Goal: Task Accomplishment & Management: Manage account settings

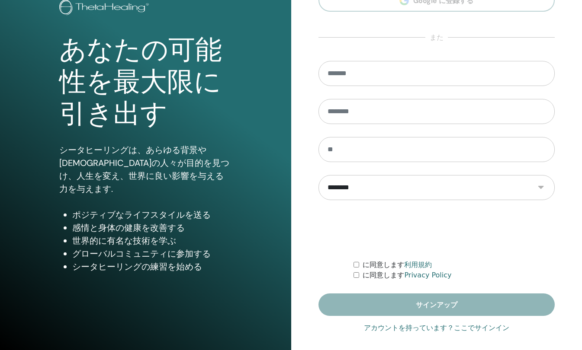
scroll to position [65, 0]
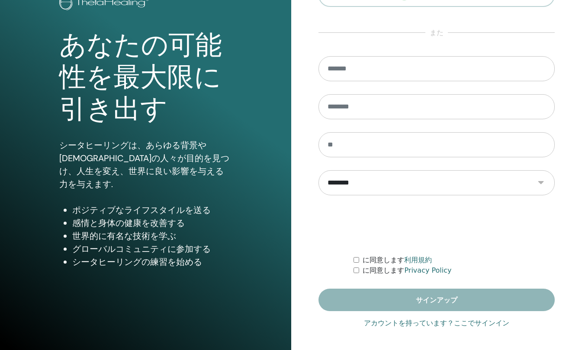
type input "**********"
click at [413, 325] on link "アカウントを持っています？ここでサインイン" at bounding box center [436, 323] width 145 height 10
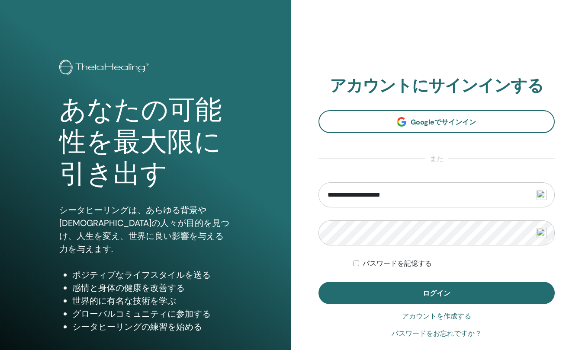
click at [425, 297] on span "ログイン" at bounding box center [437, 293] width 28 height 9
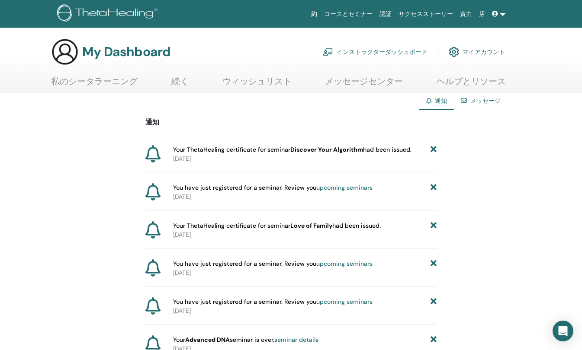
click at [433, 151] on icon at bounding box center [433, 149] width 6 height 9
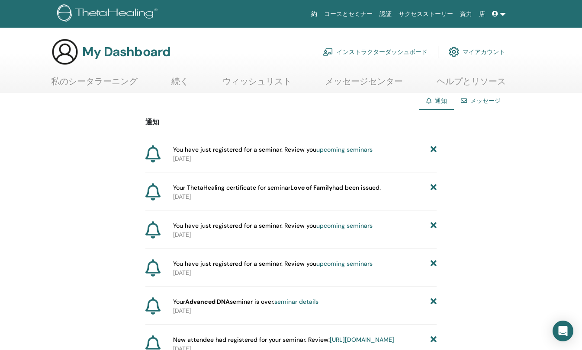
click at [405, 50] on link "インストラクターダッシュボード" at bounding box center [375, 51] width 105 height 19
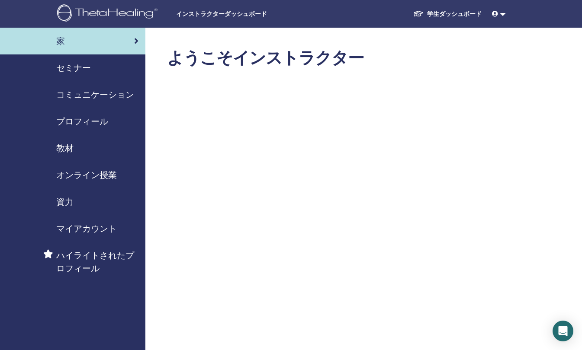
click at [76, 66] on span "セミナー" at bounding box center [73, 67] width 35 height 13
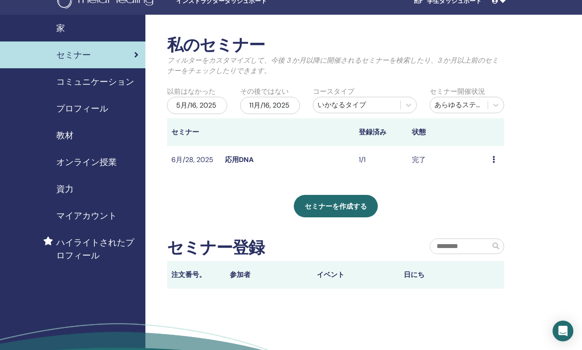
scroll to position [43, 0]
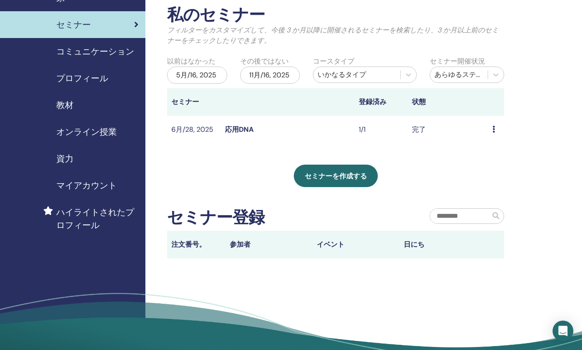
click at [344, 178] on span "セミナーを作成する" at bounding box center [335, 176] width 62 height 9
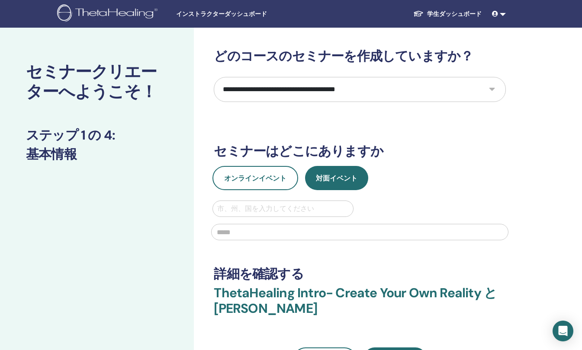
click at [329, 179] on span "対面イベント" at bounding box center [337, 178] width 42 height 9
click at [255, 209] on div at bounding box center [282, 209] width 131 height 12
type input "*"
type input "****"
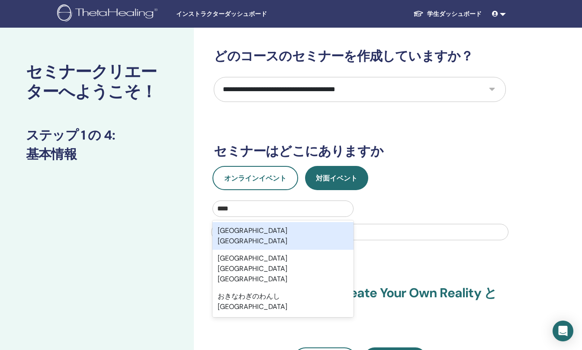
click at [263, 229] on div "沖縄県宜野湾市" at bounding box center [282, 236] width 141 height 28
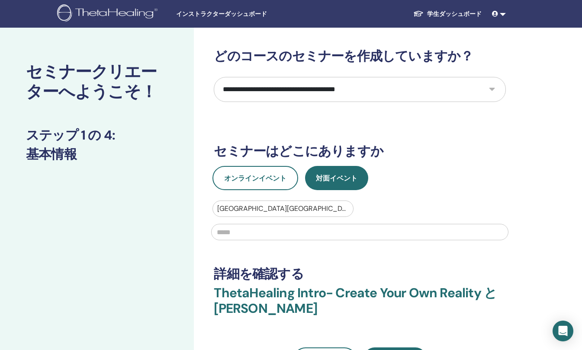
click at [263, 233] on input "text" at bounding box center [359, 232] width 297 height 16
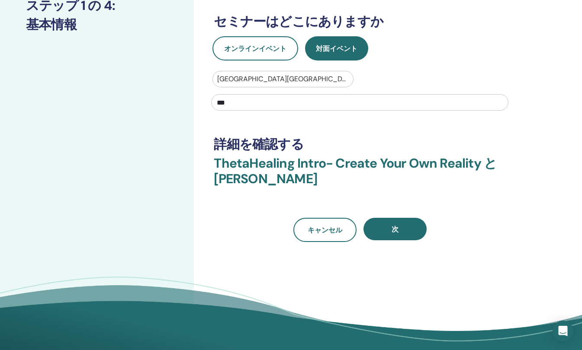
scroll to position [173, 0]
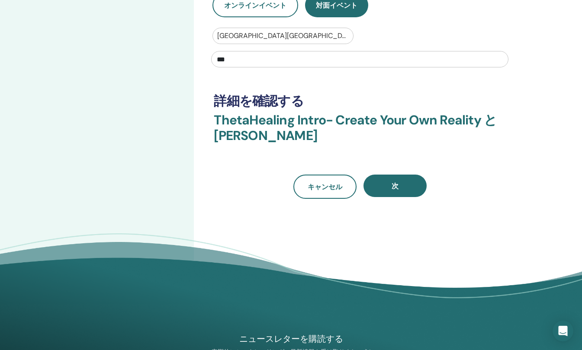
type input "***"
click at [415, 186] on button "次" at bounding box center [394, 186] width 63 height 22
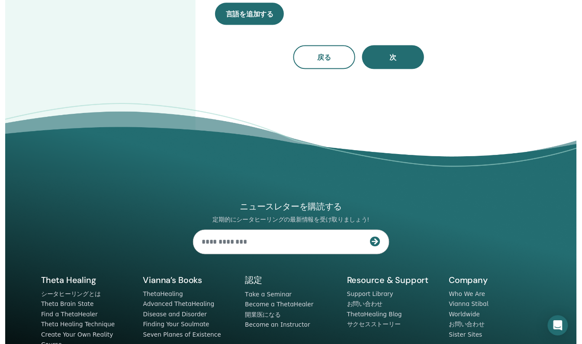
scroll to position [0, 0]
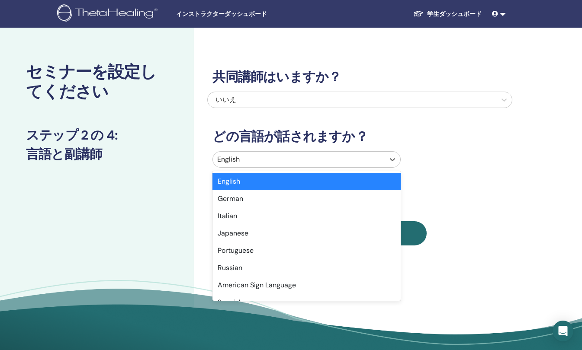
click at [356, 158] on div at bounding box center [298, 160] width 163 height 12
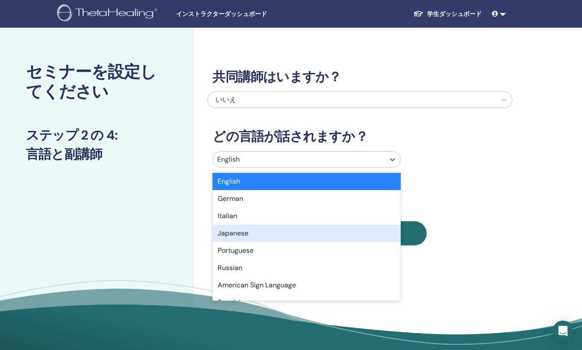
click at [352, 232] on div "Japanese" at bounding box center [306, 233] width 188 height 17
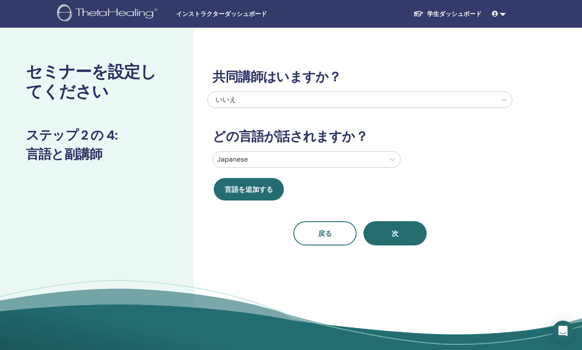
click at [396, 237] on span "次" at bounding box center [394, 233] width 7 height 9
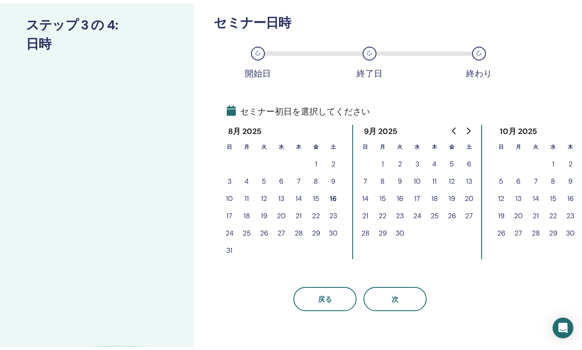
scroll to position [130, 0]
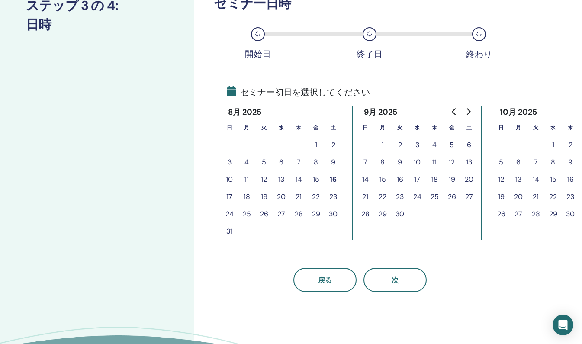
click at [228, 195] on button "17" at bounding box center [229, 196] width 17 height 17
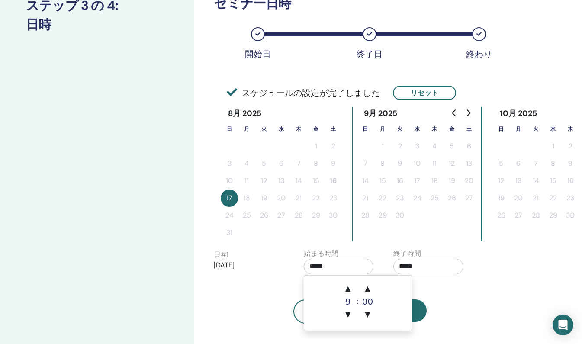
click at [319, 267] on input "*****" at bounding box center [339, 267] width 70 height 16
click at [346, 286] on span "▲" at bounding box center [347, 288] width 17 height 17
type input "*****"
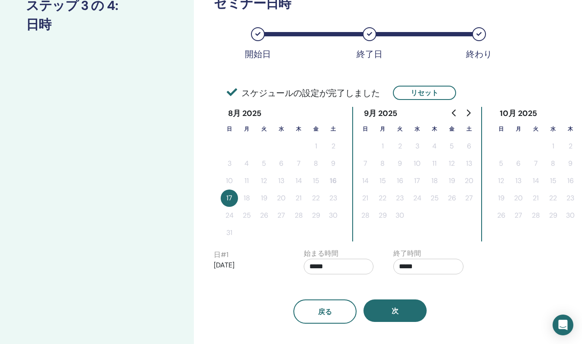
click at [276, 267] on p "[DATE]" at bounding box center [249, 265] width 70 height 10
click at [391, 315] on button "次" at bounding box center [394, 310] width 63 height 22
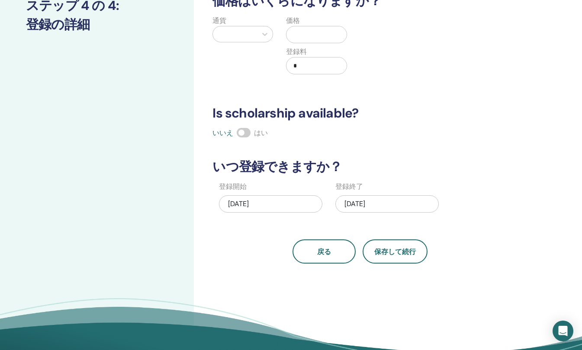
click at [337, 257] on button "戻る" at bounding box center [323, 252] width 63 height 24
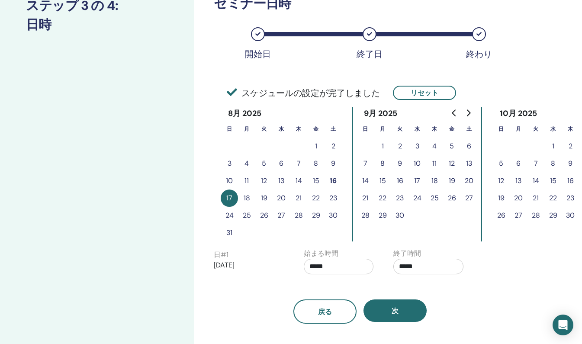
click at [264, 199] on button "19" at bounding box center [263, 197] width 17 height 17
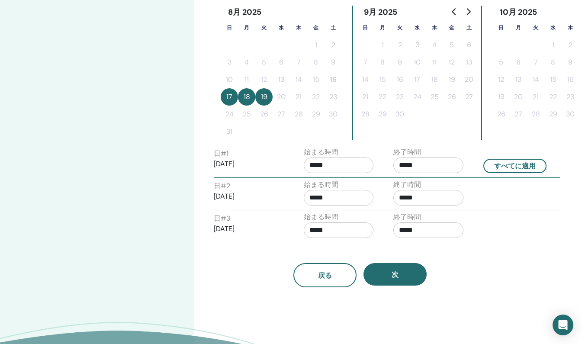
scroll to position [259, 0]
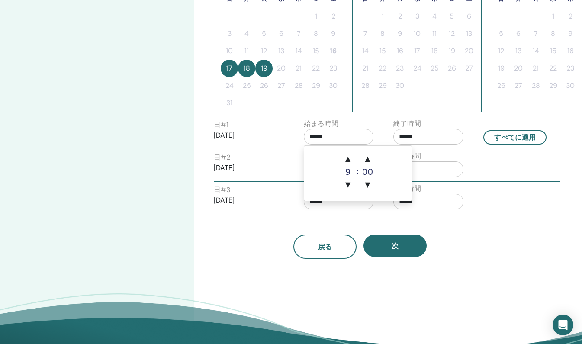
click at [317, 137] on input "*****" at bounding box center [339, 137] width 70 height 16
click at [349, 157] on span "▲" at bounding box center [347, 158] width 17 height 17
type input "*****"
click at [502, 141] on button "すべてに適用" at bounding box center [514, 137] width 63 height 14
type input "*****"
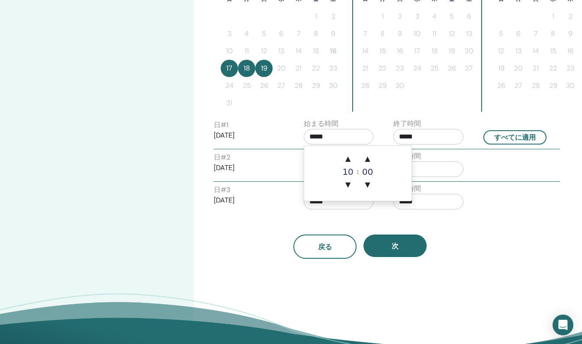
type input "*****"
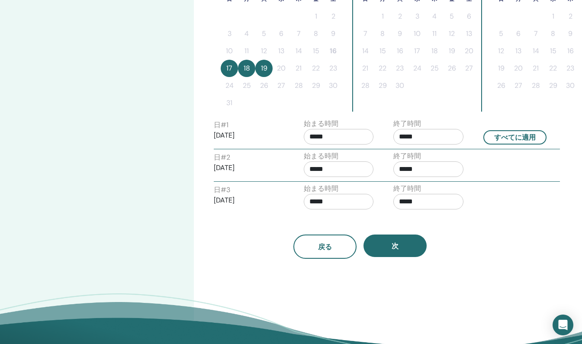
click at [407, 245] on button "次" at bounding box center [394, 245] width 63 height 22
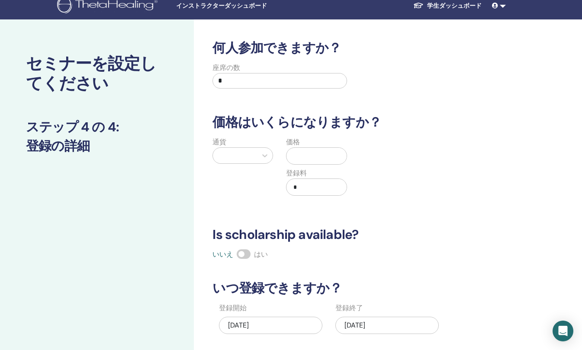
scroll to position [0, 0]
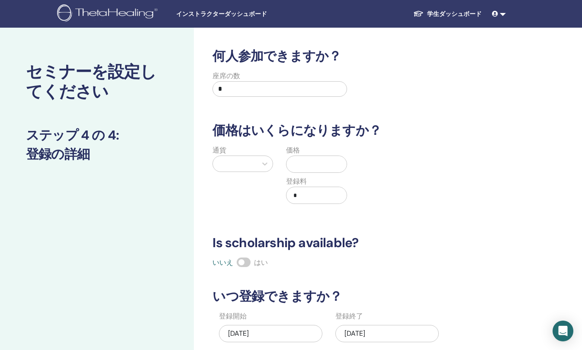
click at [259, 88] on input "*" at bounding box center [279, 89] width 134 height 16
type input "*"
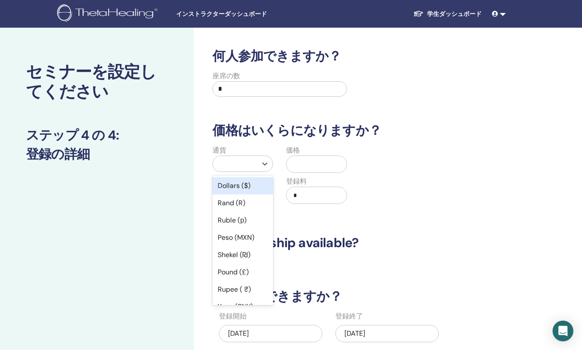
click at [235, 169] on div at bounding box center [234, 164] width 35 height 12
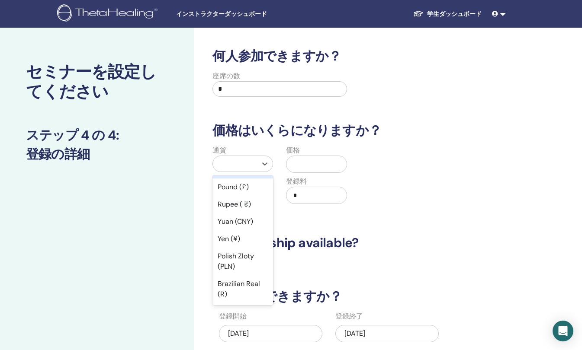
scroll to position [130, 0]
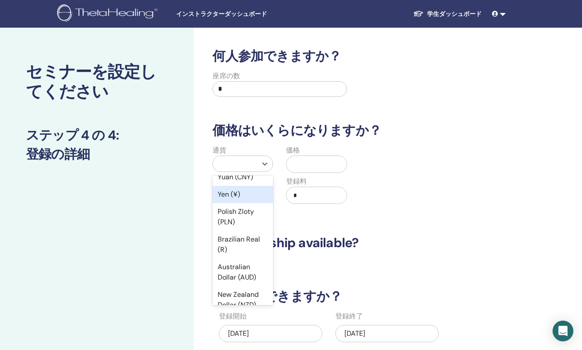
click at [246, 193] on div "Yen (¥)" at bounding box center [242, 194] width 61 height 17
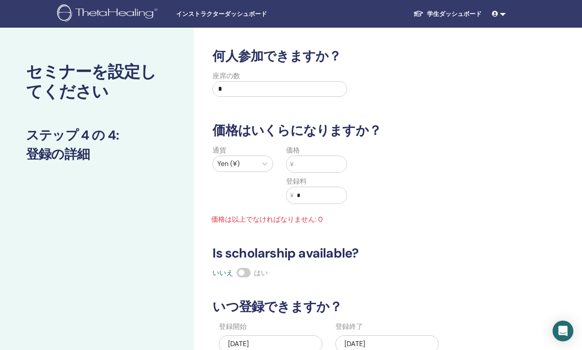
click at [313, 168] on input "text" at bounding box center [319, 164] width 53 height 16
click at [395, 109] on div "何人参加できますか？ 座席の数 * 価格はいくらになりますか？ 通貨 Yen (¥) 価格 ¥ ** 登録料 ¥ * 価格は以上でなければなりません: 0 I…" at bounding box center [359, 226] width 305 height 356
click at [326, 195] on input "*" at bounding box center [319, 195] width 53 height 16
click at [321, 167] on input "**" at bounding box center [319, 164] width 53 height 16
type input "*"
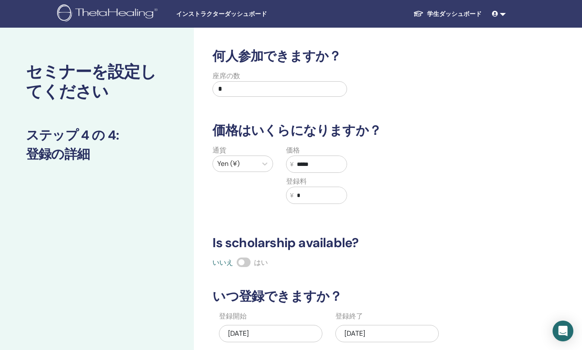
type input "*****"
click at [272, 212] on div "通貨 Yen (¥)" at bounding box center [243, 179] width 74 height 69
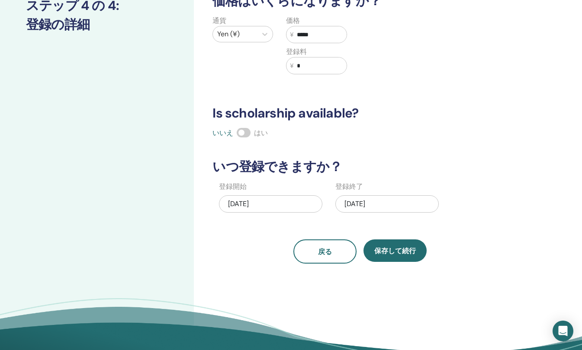
click at [379, 208] on div "08/19/2025" at bounding box center [386, 203] width 103 height 17
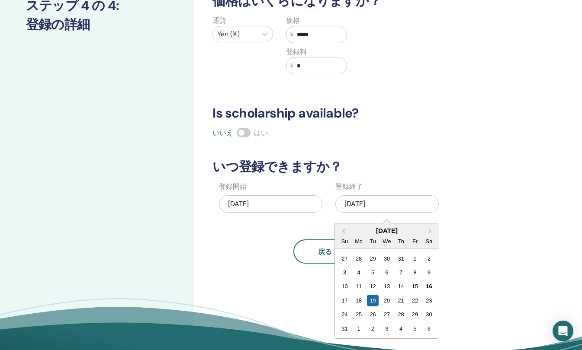
click at [415, 300] on div "22" at bounding box center [415, 301] width 12 height 12
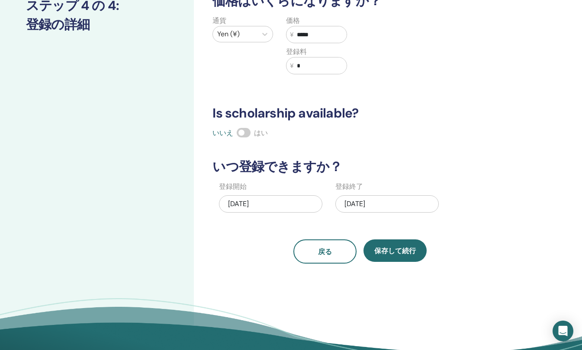
click at [384, 205] on div "08/22/2025" at bounding box center [386, 203] width 103 height 17
click at [452, 219] on div "何人参加できますか？ 座席の数 * 価格はいくらになりますか？ 通貨 Yen (¥) 価格 ¥ ***** 登録料 ¥ * Is scholarship av…" at bounding box center [359, 91] width 305 height 345
click at [408, 250] on span "保存して続行" at bounding box center [395, 251] width 42 height 9
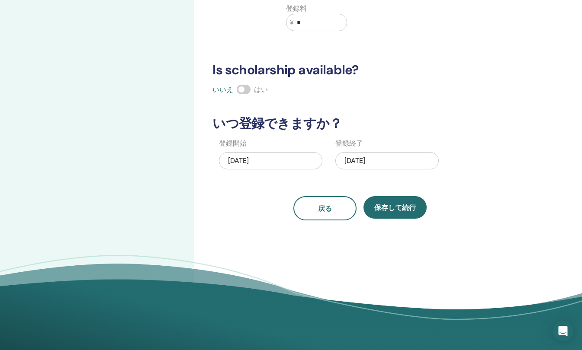
click at [282, 164] on div "08/16/2025" at bounding box center [270, 160] width 103 height 17
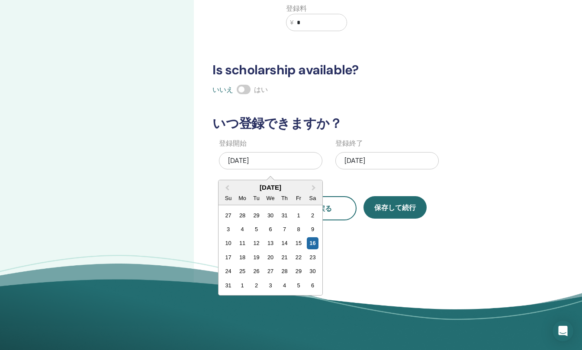
click at [230, 253] on div "17" at bounding box center [228, 258] width 12 height 12
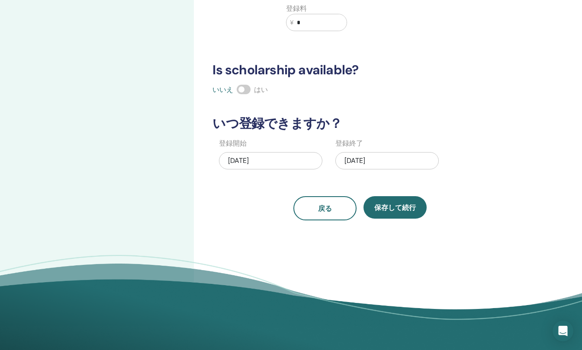
click at [385, 207] on span "保存して続行" at bounding box center [395, 207] width 42 height 9
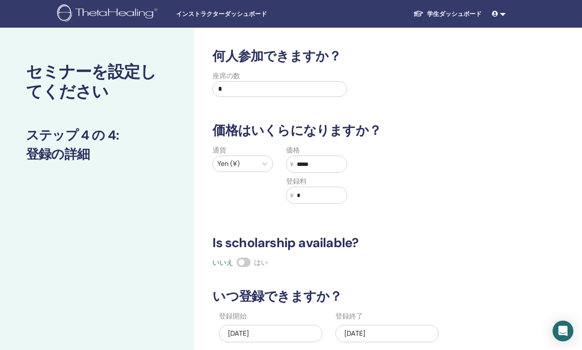
click at [229, 90] on input "*" at bounding box center [279, 89] width 134 height 16
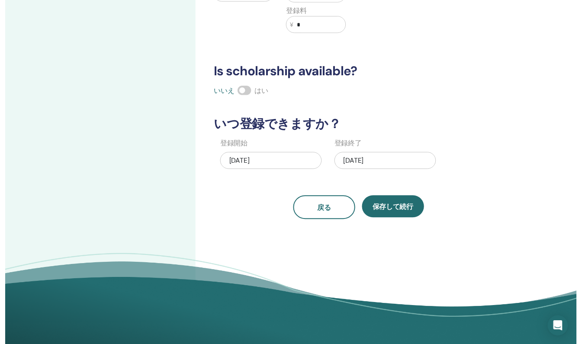
scroll to position [173, 0]
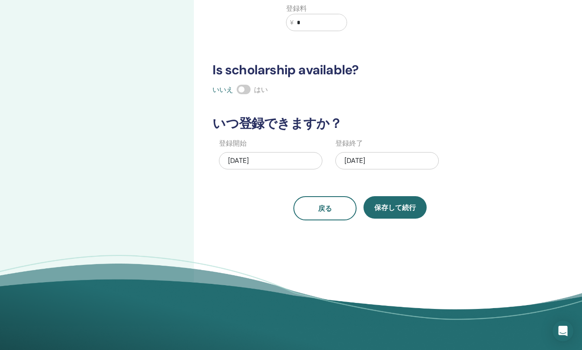
type input "*"
click at [396, 214] on button "保存して続行" at bounding box center [394, 207] width 63 height 22
click at [362, 159] on div "08/22/2025" at bounding box center [386, 160] width 103 height 17
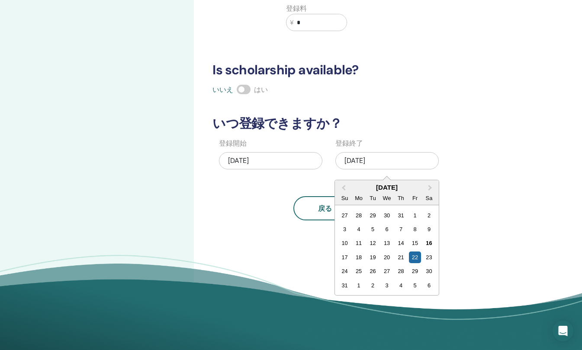
click at [401, 259] on div "21" at bounding box center [401, 258] width 12 height 12
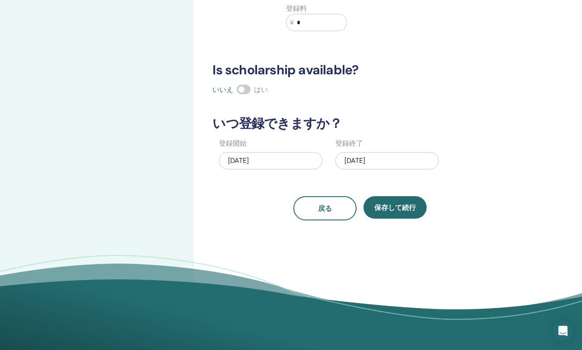
click at [337, 207] on button "戻る" at bounding box center [324, 208] width 63 height 24
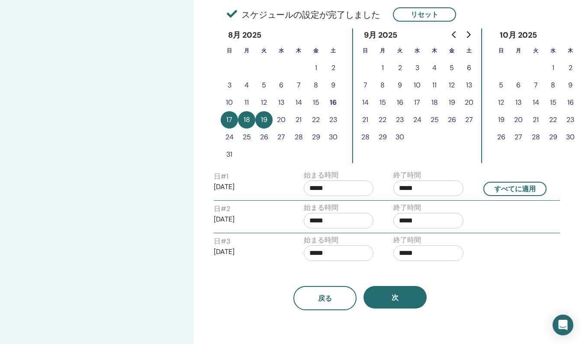
scroll to position [216, 0]
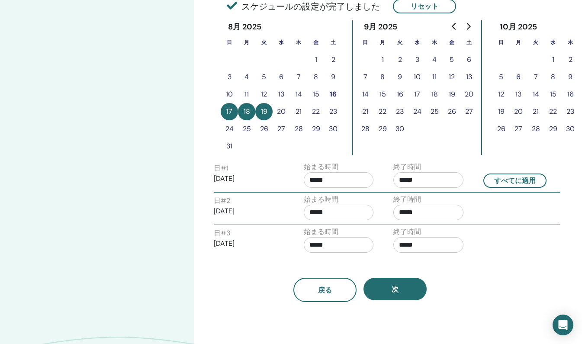
click at [405, 295] on button "次" at bounding box center [394, 289] width 63 height 22
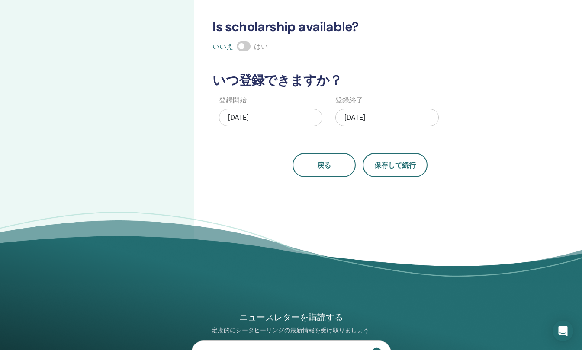
click at [379, 165] on span "保存して続行" at bounding box center [395, 165] width 42 height 9
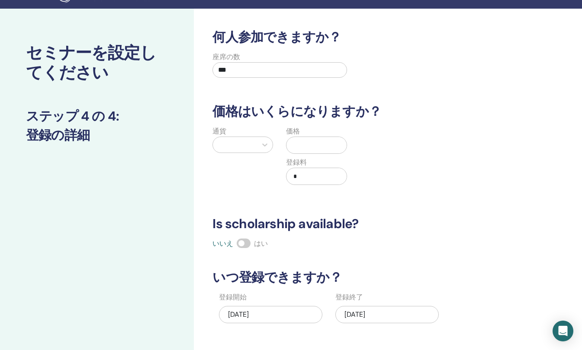
scroll to position [0, 0]
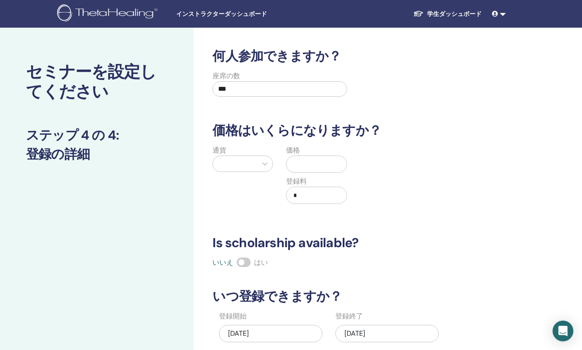
drag, startPoint x: 256, startPoint y: 82, endPoint x: 257, endPoint y: 86, distance: 4.3
click at [256, 82] on input "***" at bounding box center [279, 89] width 134 height 16
type input "*"
click at [297, 164] on input "text" at bounding box center [318, 164] width 56 height 16
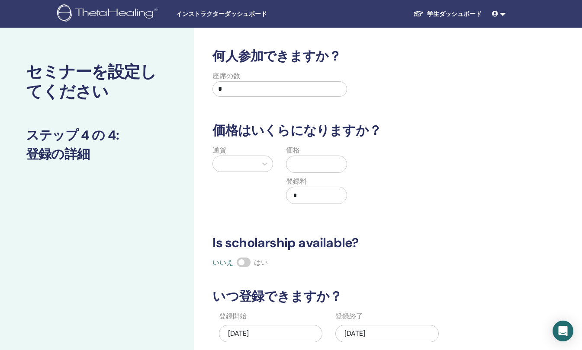
click at [251, 165] on div at bounding box center [234, 164] width 35 height 12
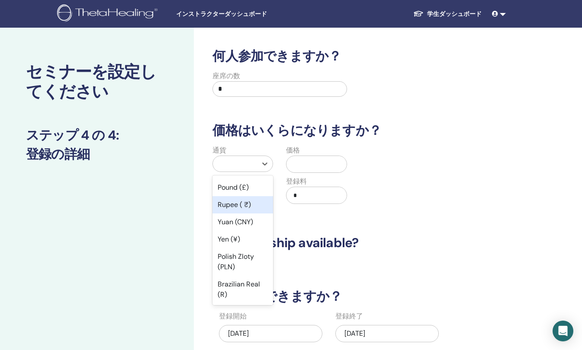
scroll to position [86, 0]
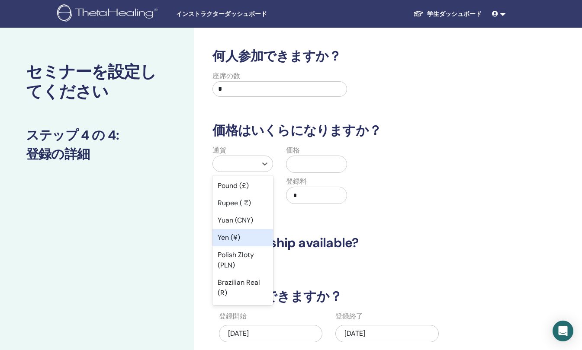
click at [248, 239] on div "Yen (¥)" at bounding box center [242, 237] width 61 height 17
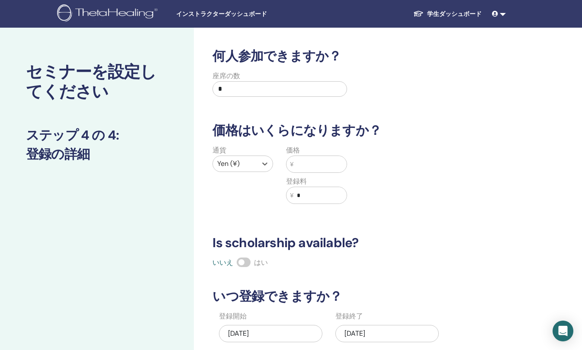
click at [323, 164] on input "text" at bounding box center [319, 164] width 53 height 16
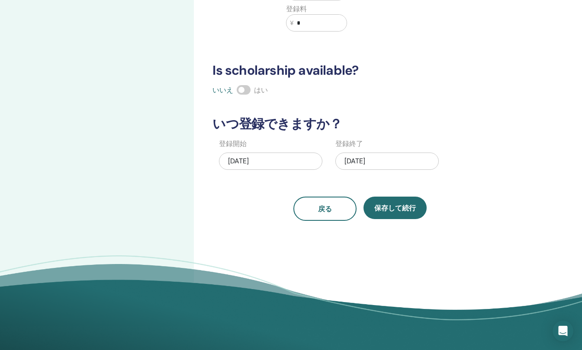
scroll to position [173, 0]
click at [382, 211] on span "保存して続行" at bounding box center [395, 207] width 42 height 9
click at [257, 161] on div "08/16/2025" at bounding box center [270, 160] width 103 height 17
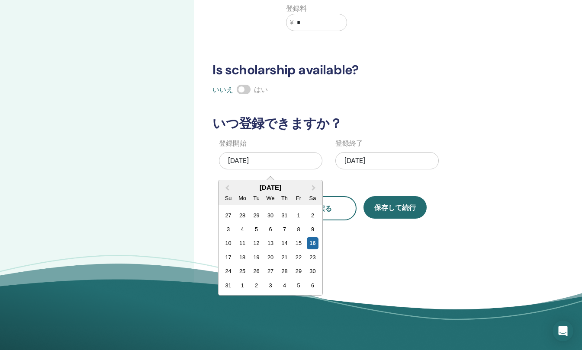
click at [230, 260] on div "17" at bounding box center [228, 258] width 12 height 12
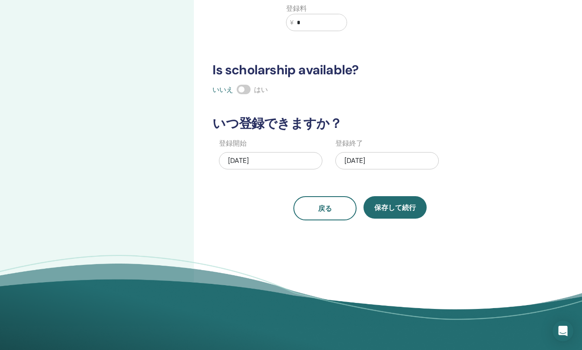
click at [369, 159] on div "08/19/2025" at bounding box center [386, 160] width 103 height 17
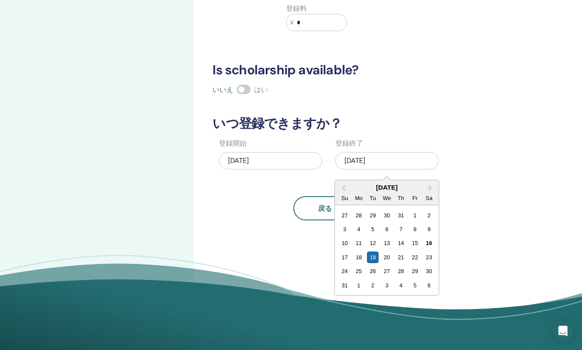
click at [404, 261] on div "21" at bounding box center [401, 258] width 12 height 12
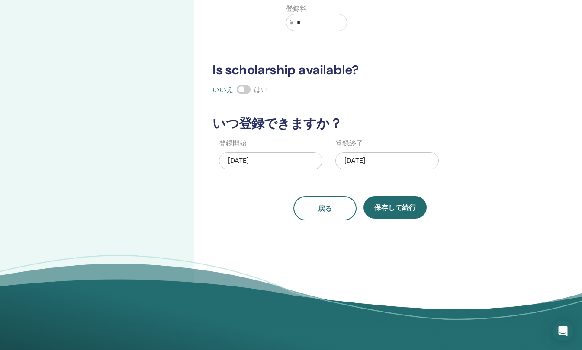
click at [400, 208] on span "保存して続行" at bounding box center [395, 207] width 42 height 9
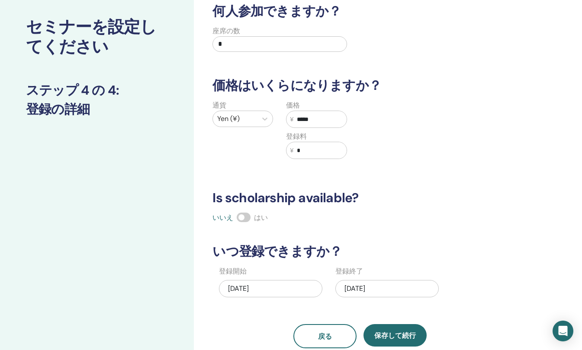
scroll to position [43, 0]
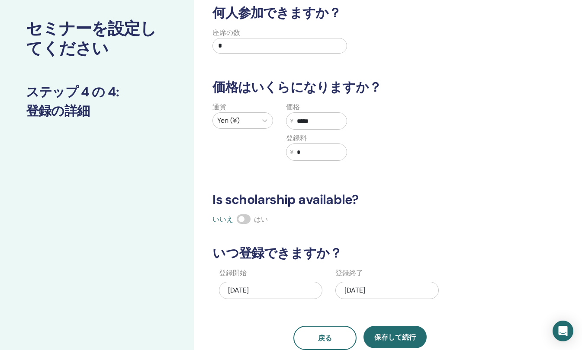
drag, startPoint x: 304, startPoint y: 120, endPoint x: 322, endPoint y: 124, distance: 18.2
click at [322, 124] on input "*****" at bounding box center [319, 121] width 53 height 16
type input "*****"
click at [311, 157] on input "*" at bounding box center [319, 152] width 53 height 16
type input "***"
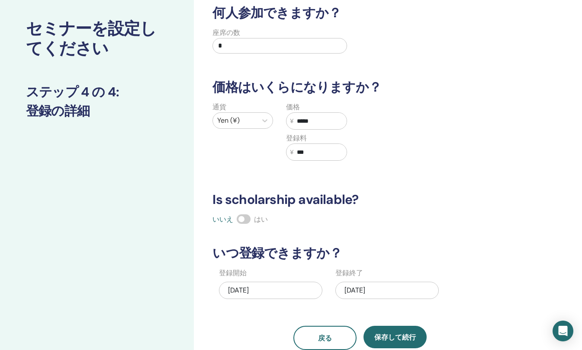
click at [405, 329] on button "保存して続行" at bounding box center [394, 337] width 63 height 22
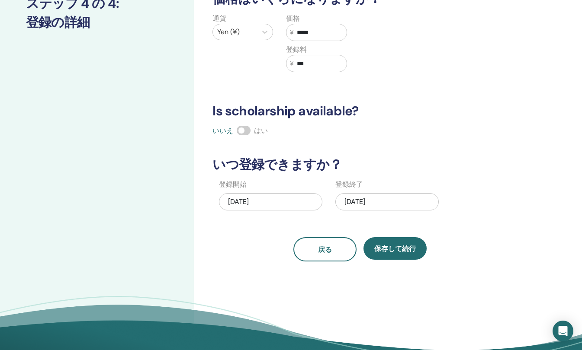
scroll to position [173, 0]
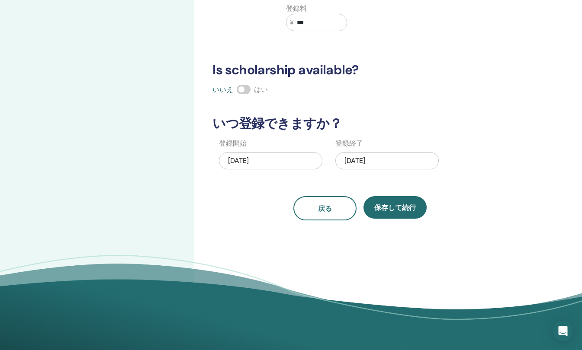
click at [277, 164] on div "08/17/2025" at bounding box center [270, 160] width 103 height 17
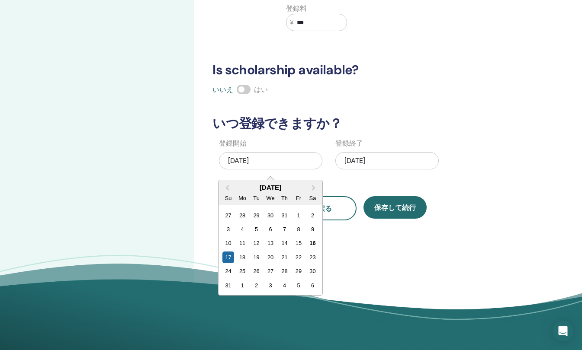
click at [317, 239] on div "16" at bounding box center [313, 243] width 12 height 12
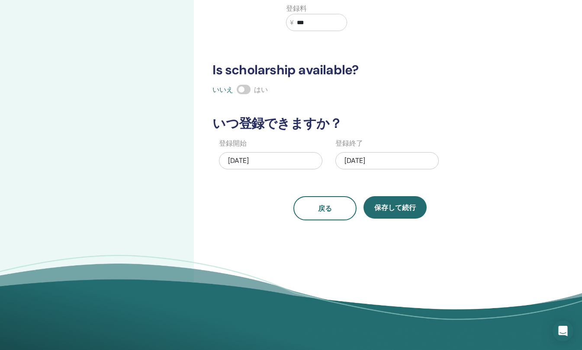
click at [377, 211] on span "保存して続行" at bounding box center [395, 207] width 42 height 9
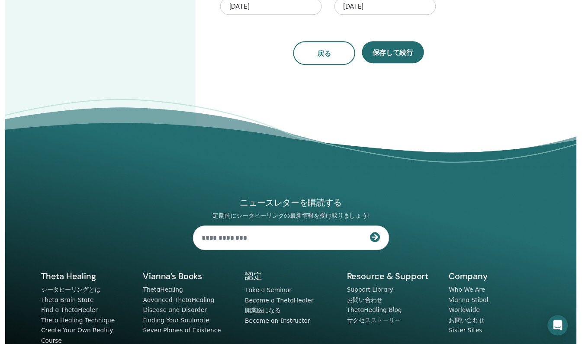
scroll to position [346, 0]
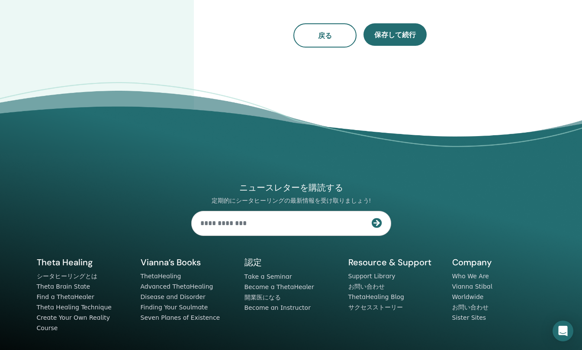
click at [323, 37] on span "戻る" at bounding box center [325, 35] width 14 height 9
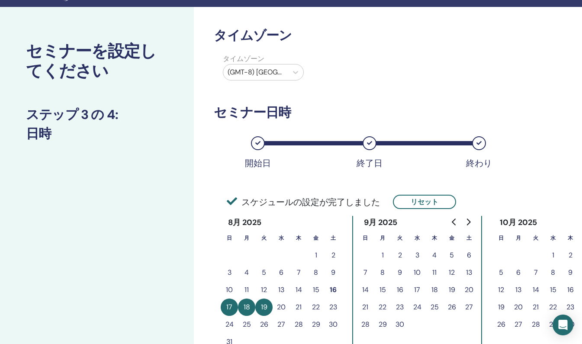
scroll to position [0, 0]
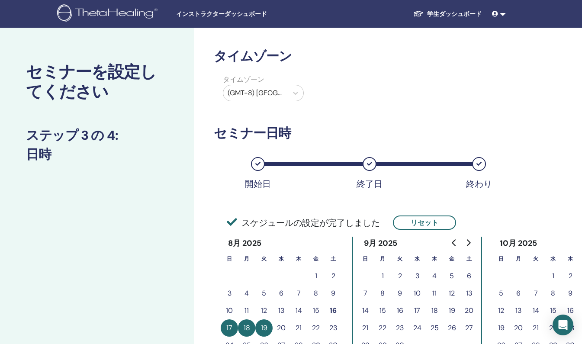
click at [286, 90] on div "(GMT-8) US/Alaska" at bounding box center [255, 93] width 64 height 16
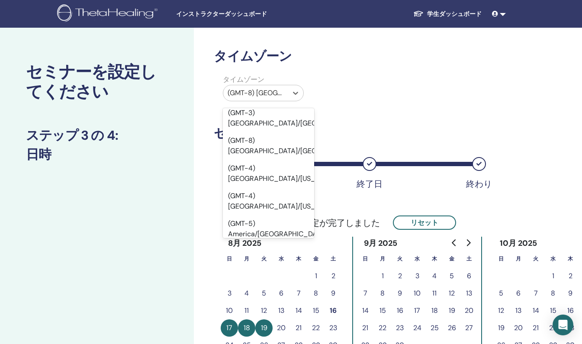
scroll to position [4930, 0]
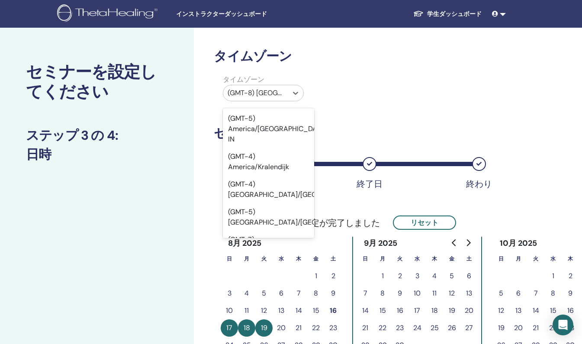
click at [285, 89] on div "(GMT-8) US/Alaska" at bounding box center [255, 93] width 64 height 16
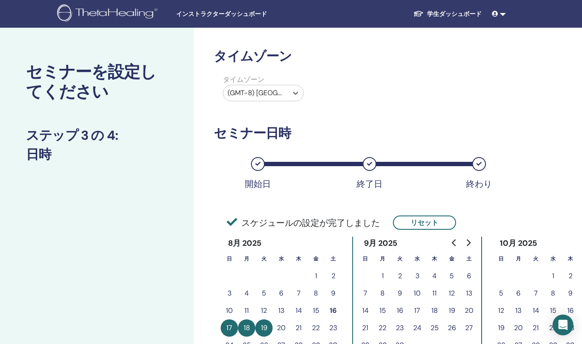
click at [269, 93] on div at bounding box center [255, 93] width 56 height 12
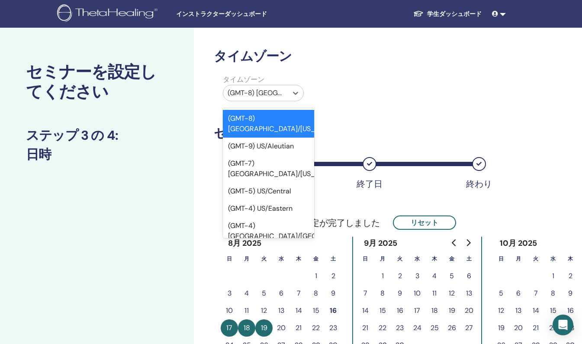
click at [269, 93] on div at bounding box center [255, 93] width 56 height 12
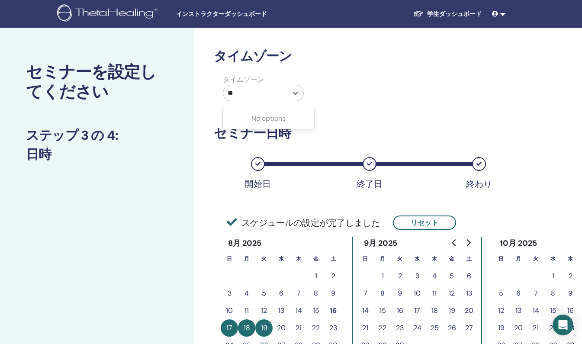
type input "*"
type input "*****"
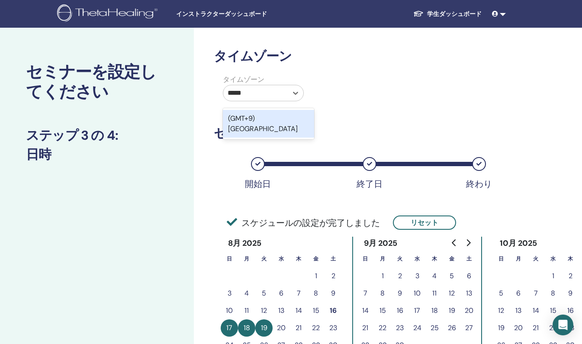
click at [276, 115] on div "(GMT+9) Japan" at bounding box center [268, 124] width 91 height 28
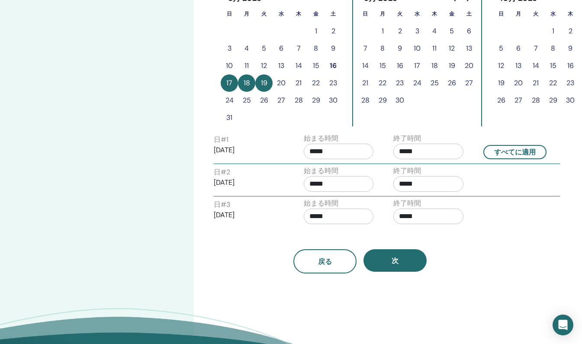
scroll to position [259, 0]
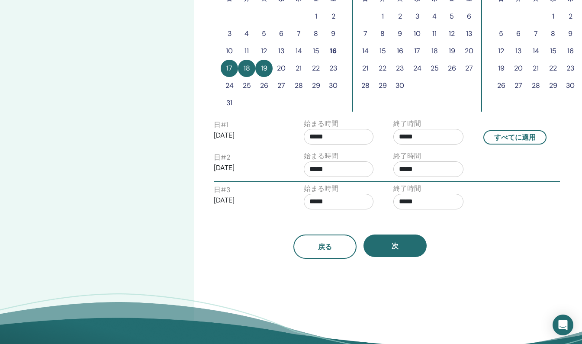
click at [404, 254] on button "次" at bounding box center [394, 245] width 63 height 22
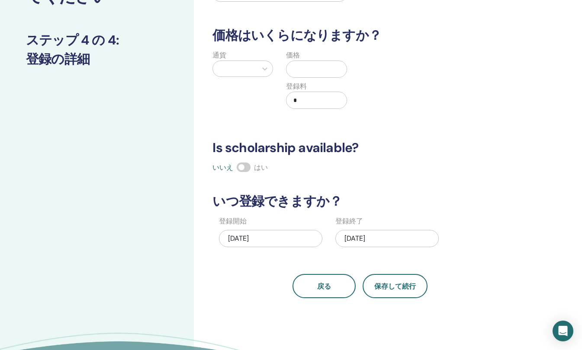
scroll to position [43, 0]
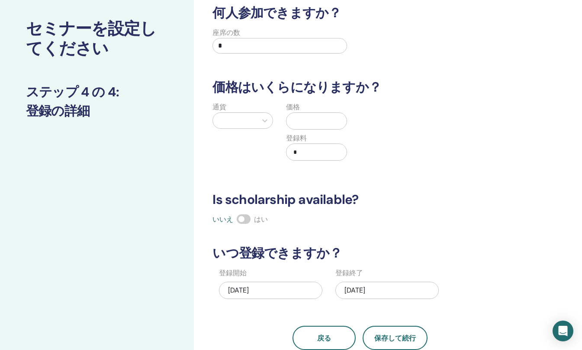
click at [314, 127] on input "text" at bounding box center [318, 121] width 56 height 16
type input "*****"
click at [245, 127] on div at bounding box center [235, 121] width 44 height 16
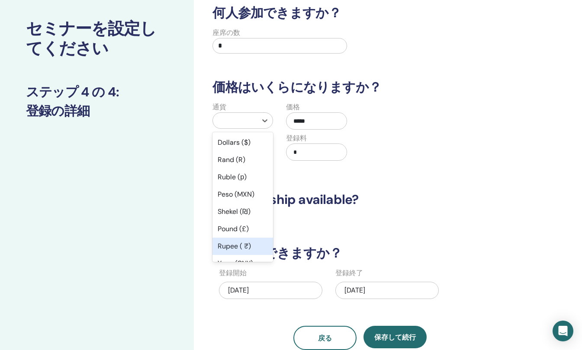
scroll to position [86, 0]
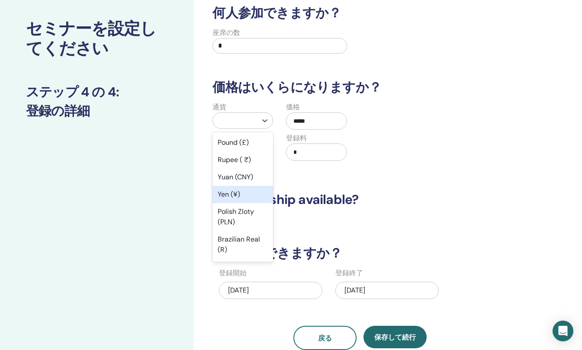
click at [234, 198] on div "Yen (¥)" at bounding box center [242, 194] width 61 height 17
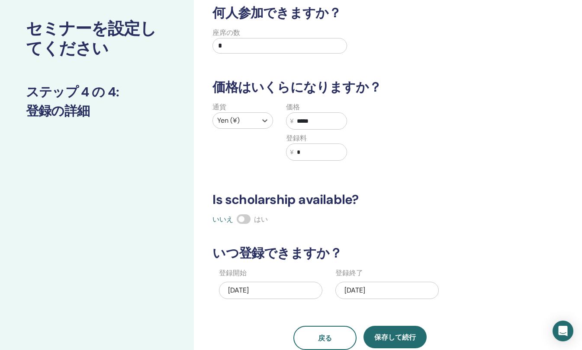
click at [388, 185] on div "何人参加できますか？ 座席の数 * 価格はいくらになりますか？ 通貨 option Yen (¥), selected. Select is focused …" at bounding box center [359, 177] width 305 height 345
click at [387, 333] on span "保存して続行" at bounding box center [395, 337] width 42 height 9
click at [307, 151] on input "*" at bounding box center [319, 152] width 53 height 16
type input "***"
click at [306, 121] on input "*****" at bounding box center [319, 121] width 53 height 16
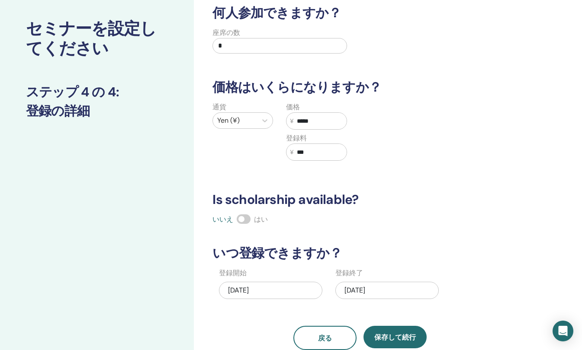
type input "*****"
click at [384, 185] on div "何人参加できますか？ 座席の数 * 価格はいくらになりますか？ 通貨 Yen (¥) 価格 ¥ ***** 登録料 ¥ *** Is scholarship …" at bounding box center [359, 177] width 305 height 345
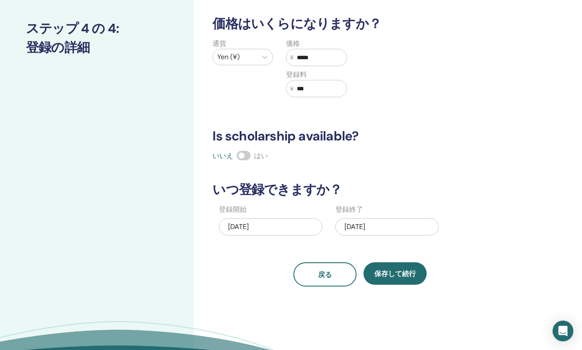
scroll to position [130, 0]
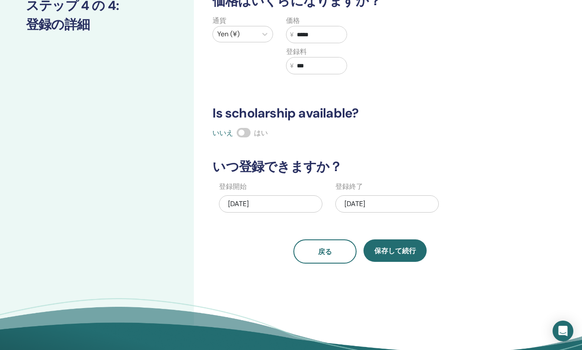
click at [402, 256] on button "保存して続行" at bounding box center [394, 251] width 63 height 22
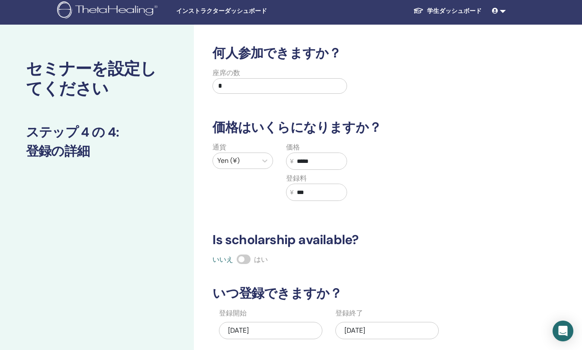
scroll to position [0, 0]
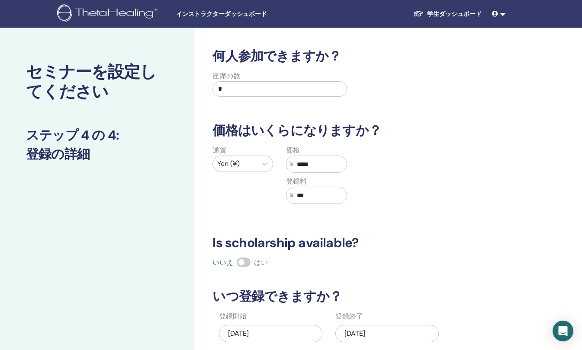
click at [292, 93] on input "*" at bounding box center [279, 89] width 134 height 16
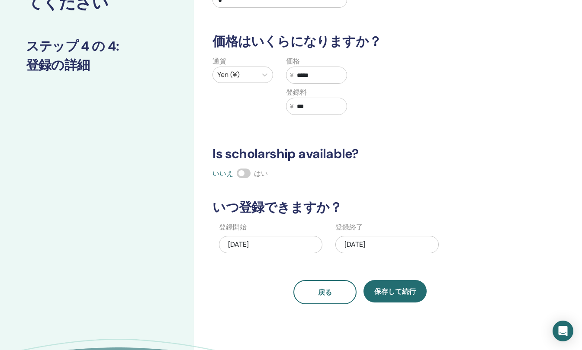
scroll to position [130, 0]
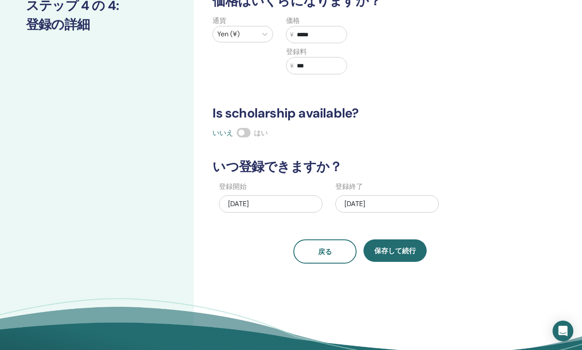
type input "*"
click at [377, 250] on span "保存して続行" at bounding box center [395, 251] width 42 height 9
click at [327, 73] on input "***" at bounding box center [319, 66] width 53 height 16
type input "*"
click at [387, 247] on span "保存して続行" at bounding box center [395, 251] width 42 height 9
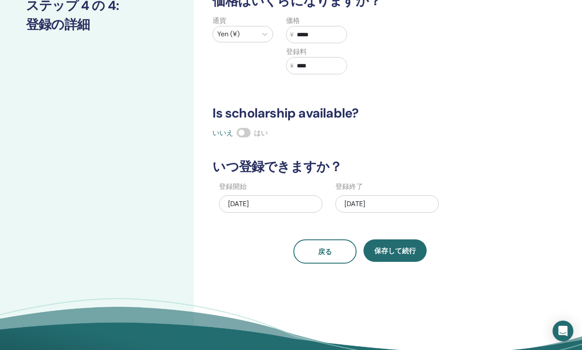
click at [329, 70] on input "****" at bounding box center [319, 66] width 53 height 16
type input "*"
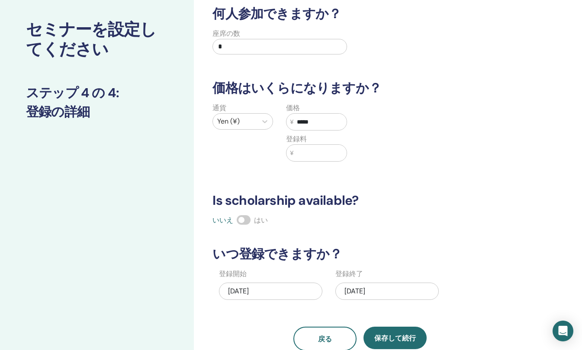
scroll to position [0, 0]
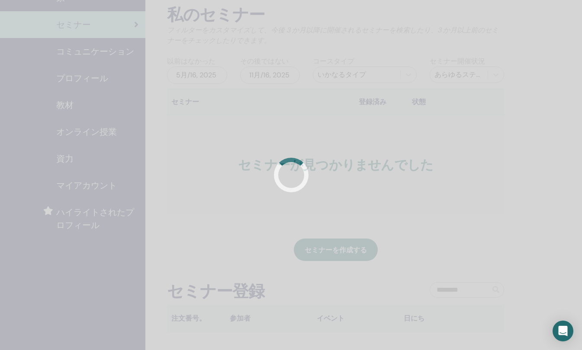
scroll to position [43, 0]
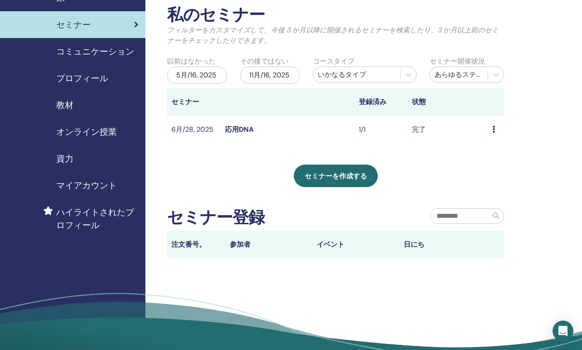
click at [248, 131] on link "応用DNA" at bounding box center [239, 129] width 29 height 9
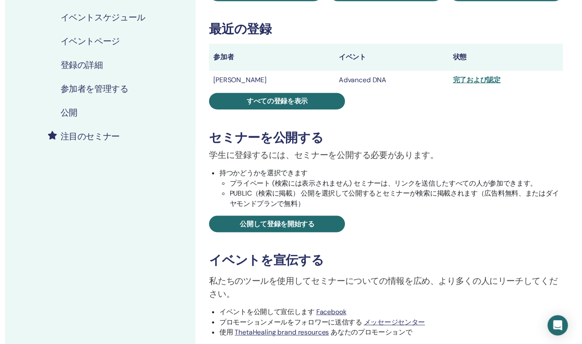
scroll to position [130, 0]
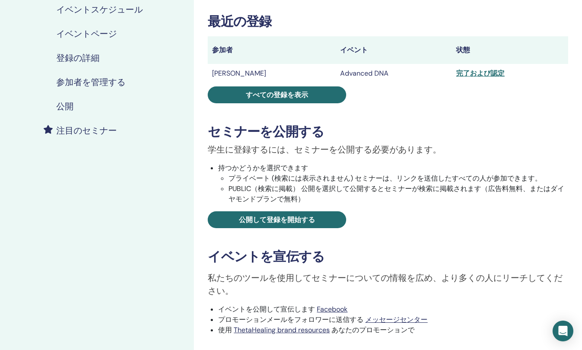
click at [112, 15] on h4 "イベントスケジュール" at bounding box center [99, 9] width 86 height 10
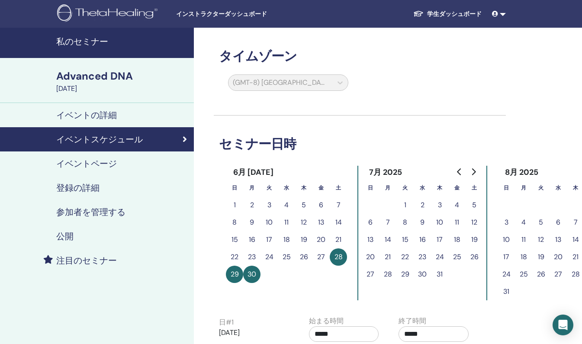
click at [293, 84] on div "(GMT-8) US/Alaska" at bounding box center [288, 84] width 130 height 20
click at [159, 171] on link "イベントページ" at bounding box center [97, 163] width 194 height 24
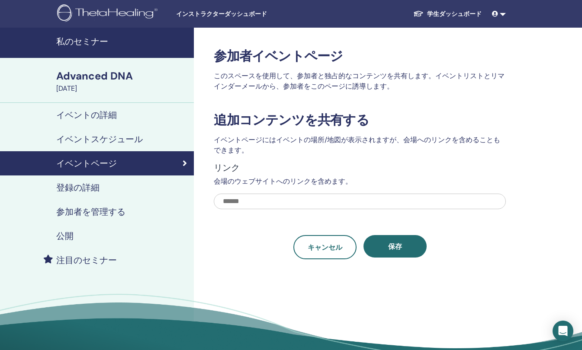
click at [114, 117] on h4 "イベントの詳細" at bounding box center [86, 115] width 61 height 10
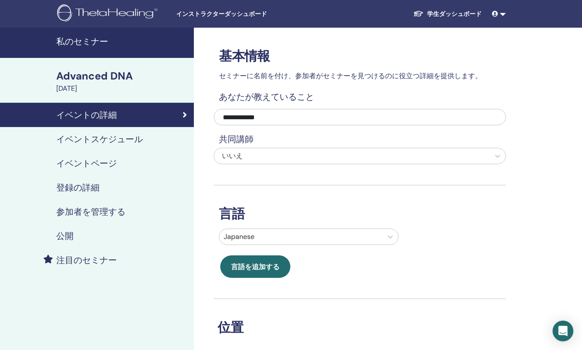
click at [90, 190] on h4 "登録の詳細" at bounding box center [77, 188] width 43 height 10
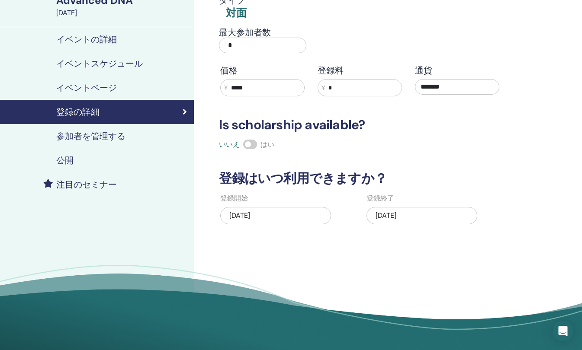
scroll to position [86, 0]
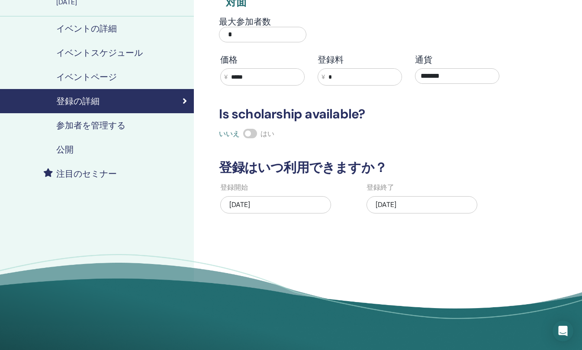
click at [297, 199] on div "06/23/2025" at bounding box center [275, 204] width 111 height 17
click at [272, 204] on div "06/23/2025" at bounding box center [275, 204] width 111 height 17
click at [70, 170] on h4 "注目のセミナー" at bounding box center [86, 174] width 61 height 10
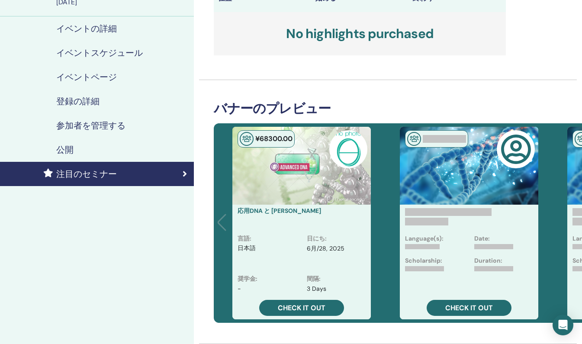
click at [70, 147] on h4 "公開" at bounding box center [64, 149] width 17 height 10
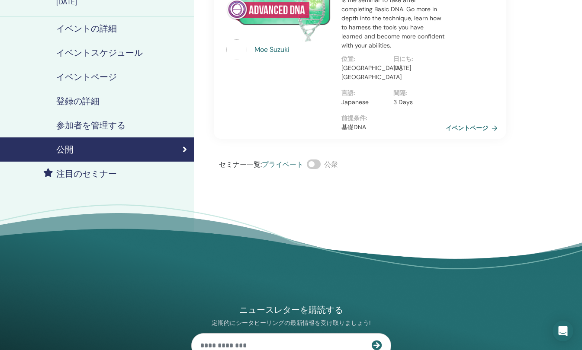
click at [89, 126] on h4 "参加者を管理する" at bounding box center [90, 125] width 69 height 10
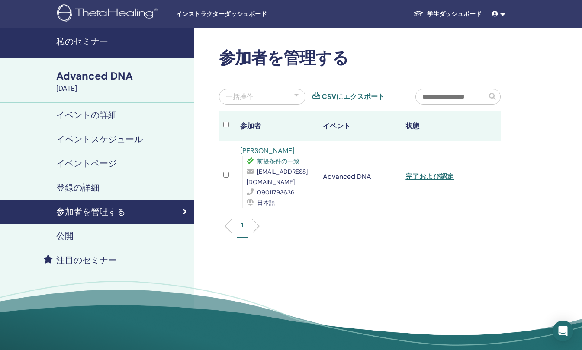
click at [62, 189] on h4 "登録の詳細" at bounding box center [77, 188] width 43 height 10
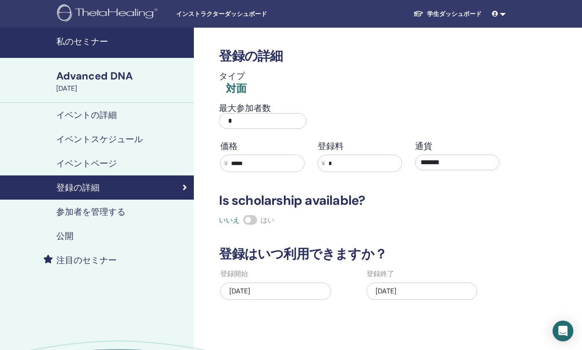
click at [93, 115] on h4 "イベントの詳細" at bounding box center [86, 115] width 61 height 10
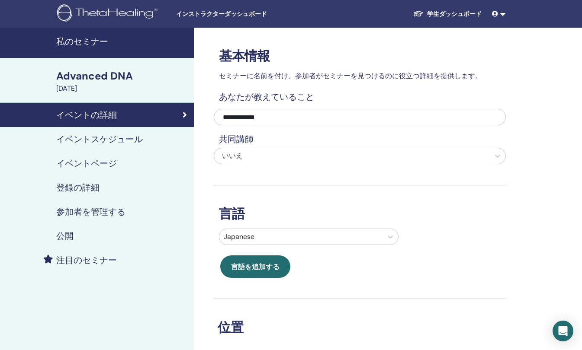
click at [113, 144] on h4 "イベントスケジュール" at bounding box center [99, 139] width 86 height 10
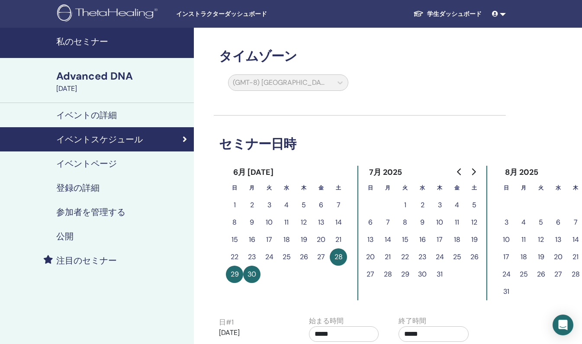
click at [114, 160] on h4 "イベントページ" at bounding box center [86, 163] width 61 height 10
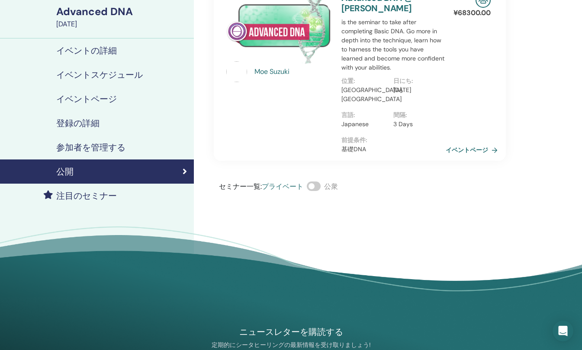
scroll to position [86, 0]
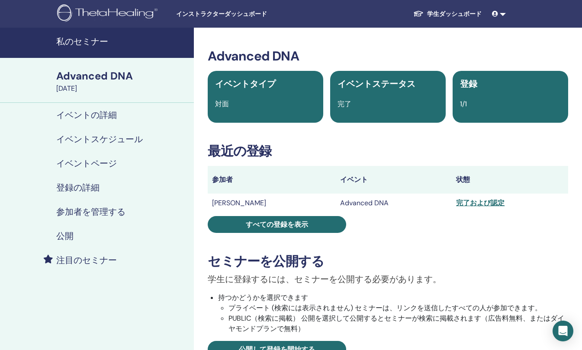
click at [78, 188] on h4 "登録の詳細" at bounding box center [77, 188] width 43 height 10
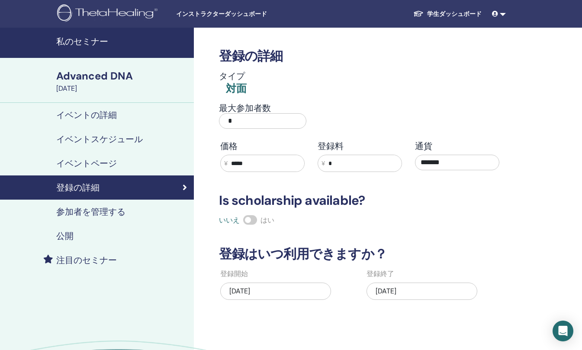
click at [107, 110] on h4 "イベントの詳細" at bounding box center [86, 115] width 61 height 10
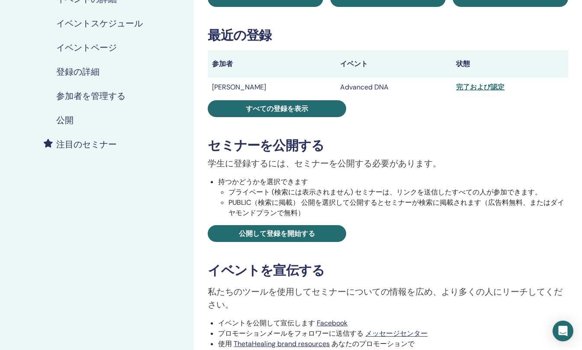
scroll to position [173, 0]
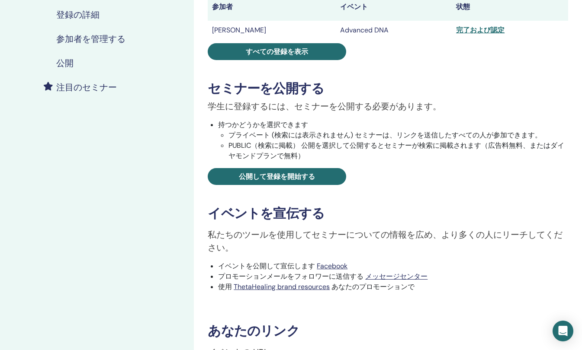
click at [323, 175] on link "公開して登録を開始する" at bounding box center [277, 176] width 138 height 17
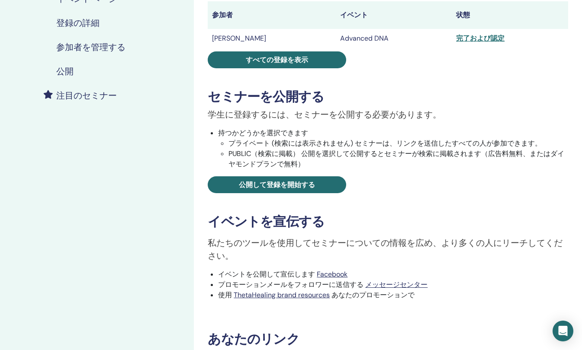
scroll to position [173, 0]
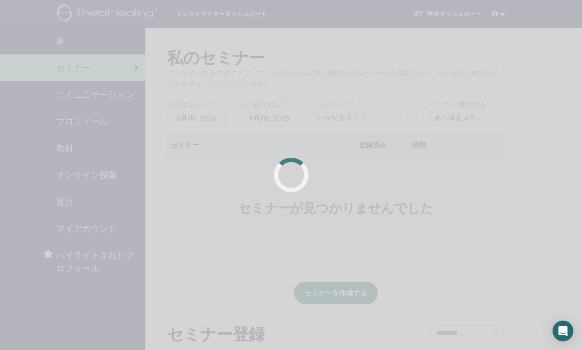
scroll to position [43, 0]
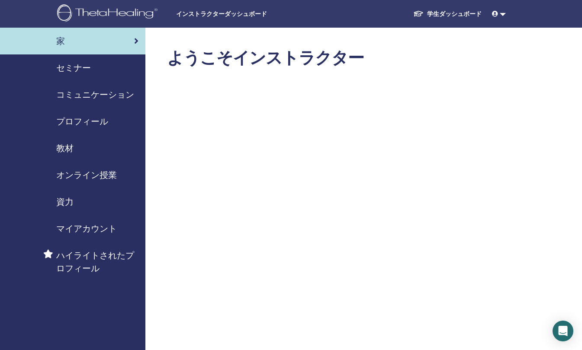
click at [72, 68] on span "セミナー" at bounding box center [73, 67] width 35 height 13
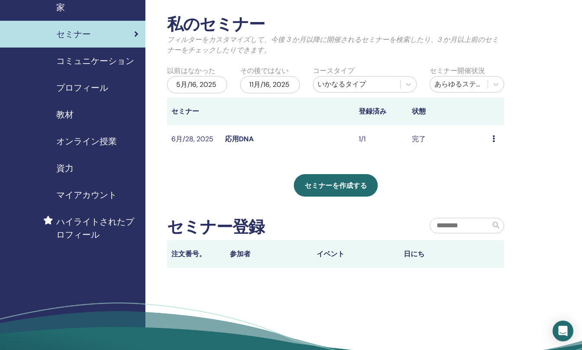
scroll to position [43, 0]
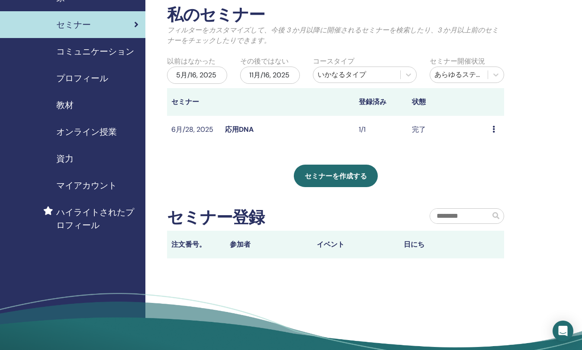
click at [341, 180] on span "セミナーを作成する" at bounding box center [335, 176] width 62 height 9
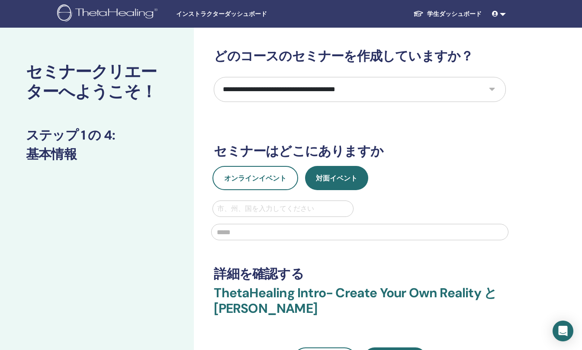
click at [322, 179] on span "対面イベント" at bounding box center [337, 178] width 42 height 9
click at [312, 96] on select "**********" at bounding box center [360, 89] width 292 height 25
select select "*"
click at [214, 77] on select "**********" at bounding box center [360, 89] width 292 height 25
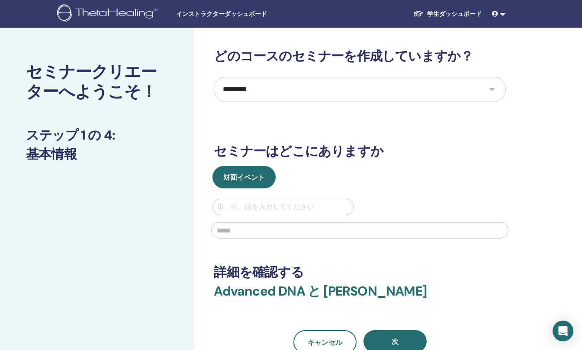
click at [276, 207] on div at bounding box center [282, 207] width 131 height 12
type input "*"
type input "****"
click at [272, 234] on input "text" at bounding box center [359, 230] width 297 height 16
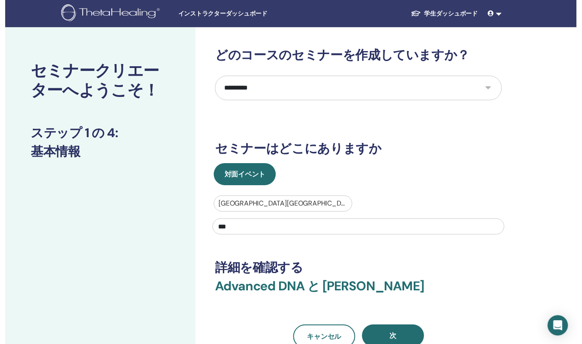
scroll to position [43, 0]
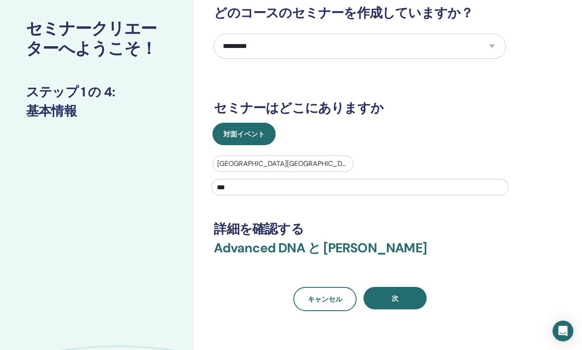
type input "***"
click at [400, 298] on button "次" at bounding box center [394, 298] width 63 height 22
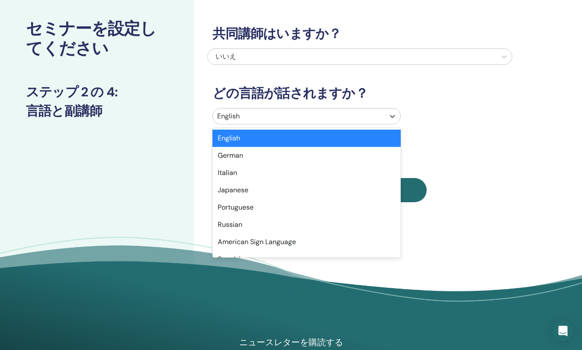
click at [220, 118] on div at bounding box center [298, 116] width 163 height 12
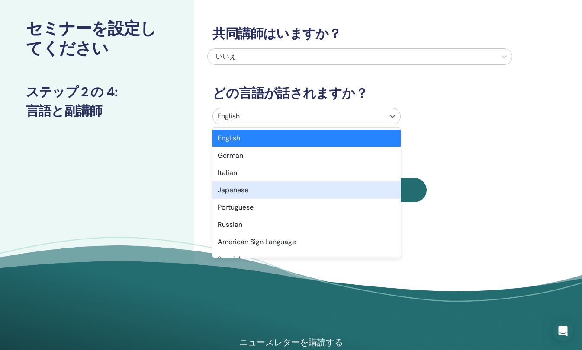
click at [230, 189] on div "Japanese" at bounding box center [306, 190] width 188 height 17
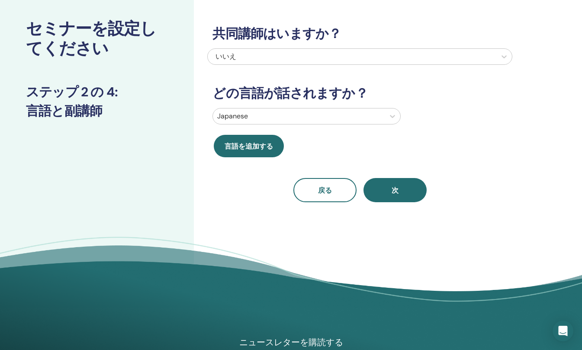
click at [401, 197] on button "次" at bounding box center [394, 190] width 63 height 24
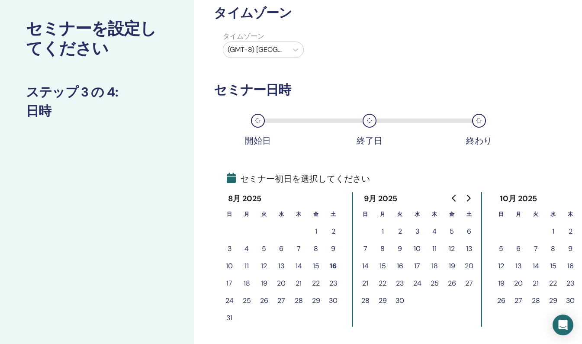
click at [230, 278] on button "17" at bounding box center [229, 283] width 17 height 17
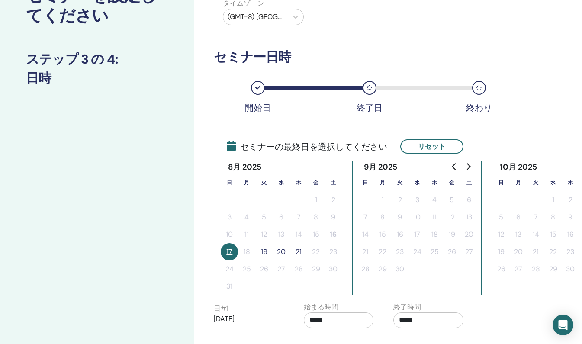
scroll to position [86, 0]
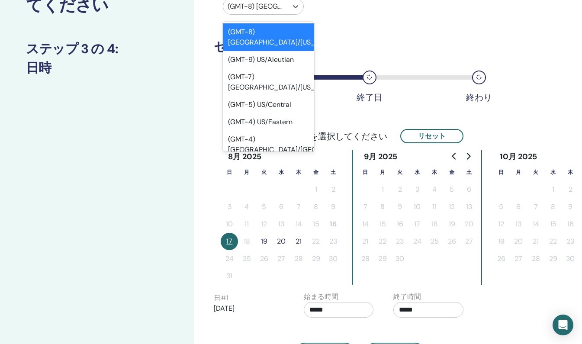
click at [280, 9] on div at bounding box center [255, 6] width 56 height 12
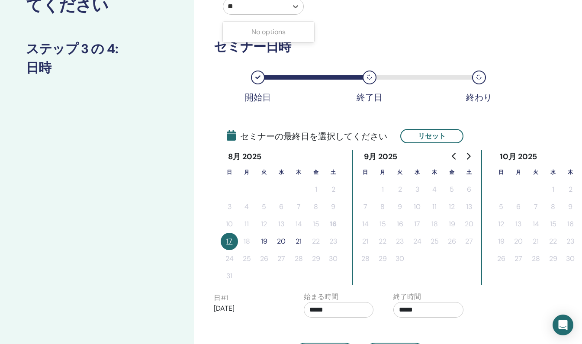
type input "*"
type input "*****"
click at [264, 240] on button "19" at bounding box center [263, 241] width 17 height 17
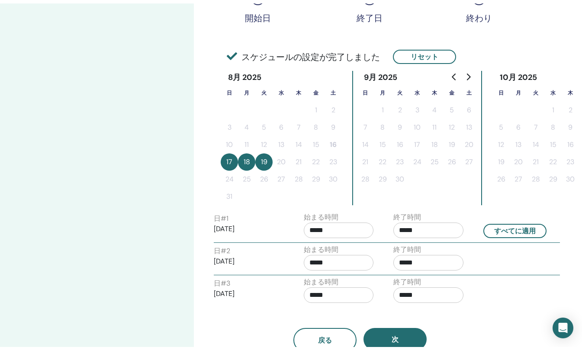
scroll to position [173, 0]
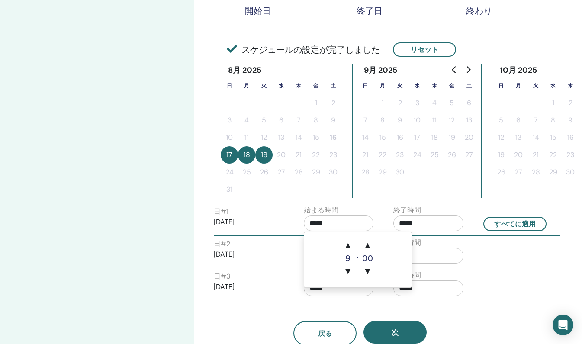
click at [342, 225] on input "*****" at bounding box center [339, 223] width 70 height 16
click at [350, 246] on span "▲" at bounding box center [347, 245] width 17 height 17
click at [352, 243] on span "▲" at bounding box center [347, 245] width 17 height 17
type input "*****"
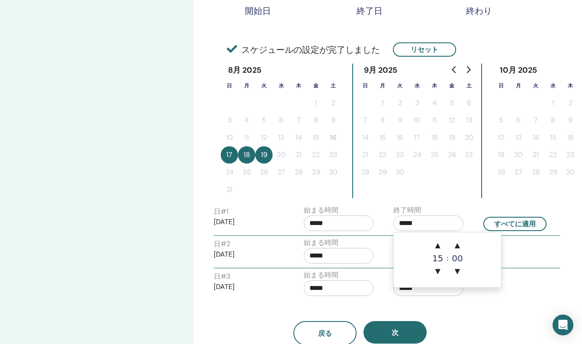
click at [425, 224] on input "*****" at bounding box center [428, 223] width 70 height 16
click at [438, 242] on span "▲" at bounding box center [437, 245] width 17 height 17
type input "*****"
click at [539, 259] on div "日 # 2 2025/08/18 始まる時間 ***** 終了時間 *****" at bounding box center [386, 252] width 359 height 30
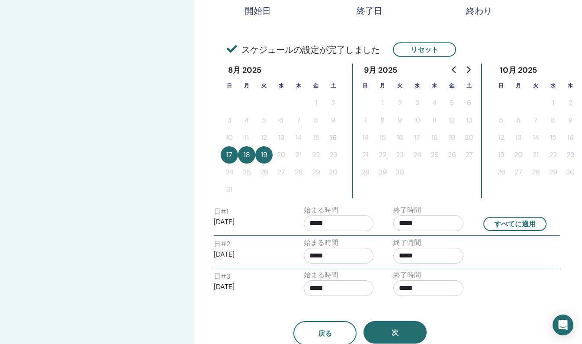
click at [406, 330] on button "次" at bounding box center [394, 332] width 63 height 22
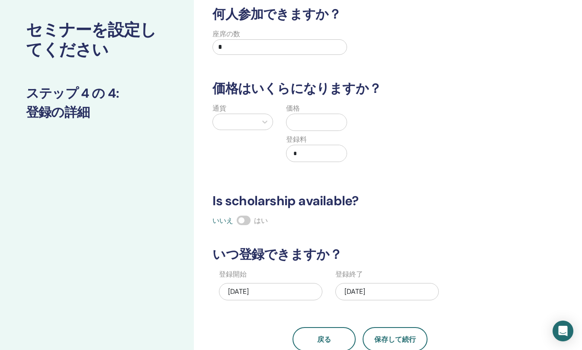
scroll to position [0, 0]
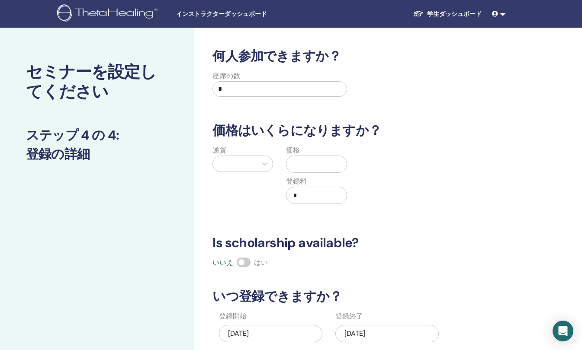
click at [327, 165] on input "text" at bounding box center [318, 164] width 56 height 16
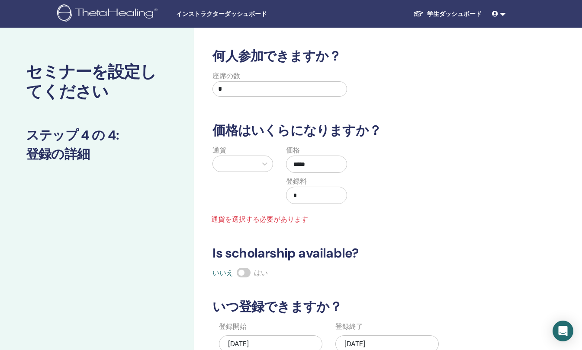
type input "*****"
click at [254, 167] on div at bounding box center [235, 164] width 44 height 16
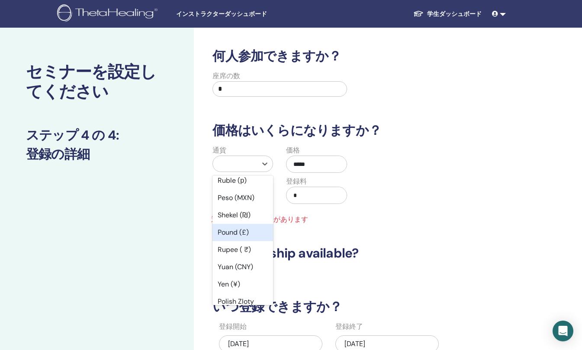
scroll to position [43, 0]
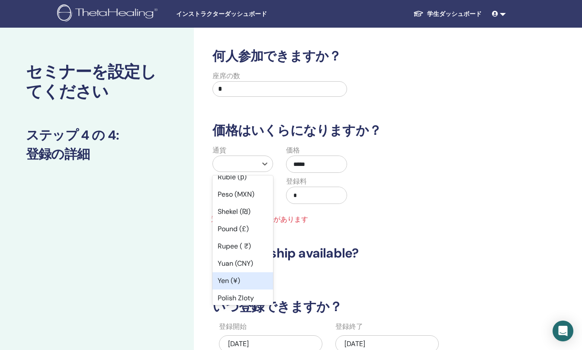
click at [233, 279] on div "Yen (¥)" at bounding box center [242, 280] width 61 height 17
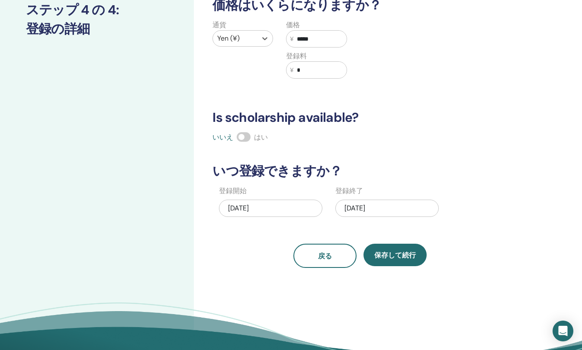
scroll to position [130, 0]
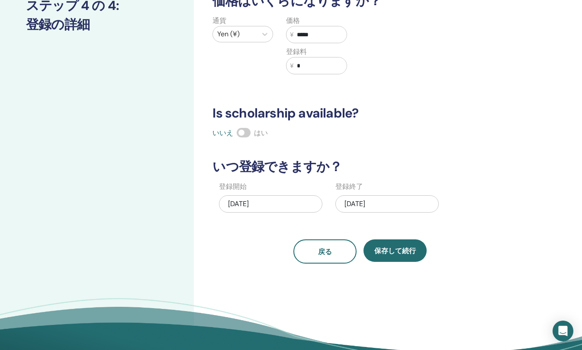
click at [393, 255] on span "保存して続行" at bounding box center [395, 251] width 42 height 9
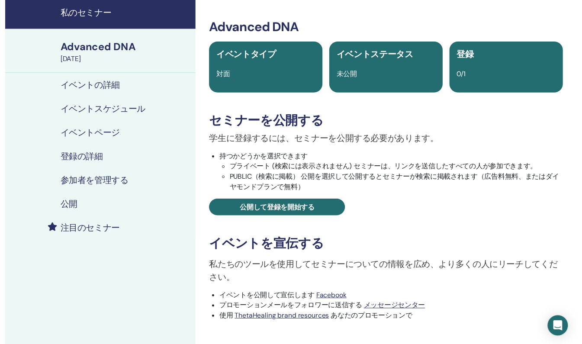
scroll to position [43, 0]
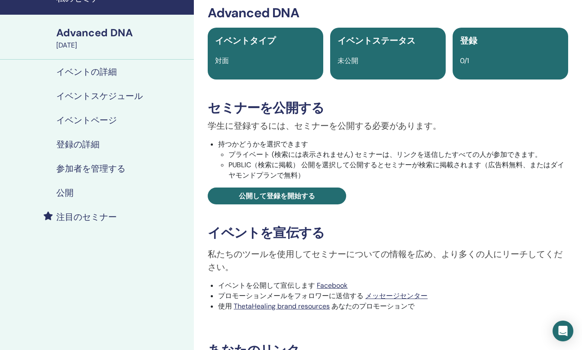
click at [101, 93] on h4 "イベントスケジュール" at bounding box center [99, 96] width 86 height 10
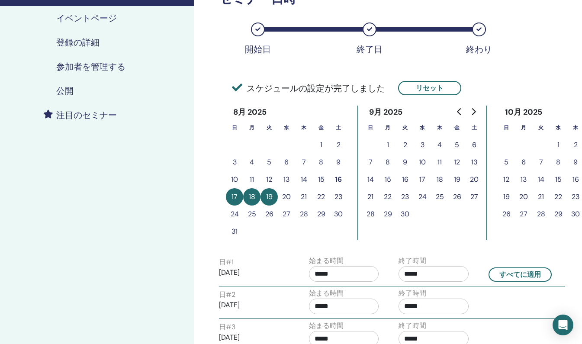
scroll to position [216, 0]
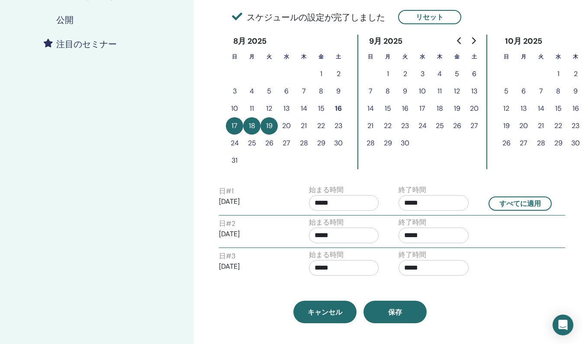
click at [381, 314] on button "保存" at bounding box center [394, 312] width 63 height 22
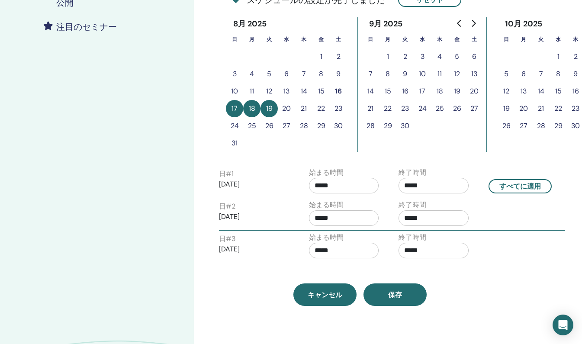
scroll to position [303, 0]
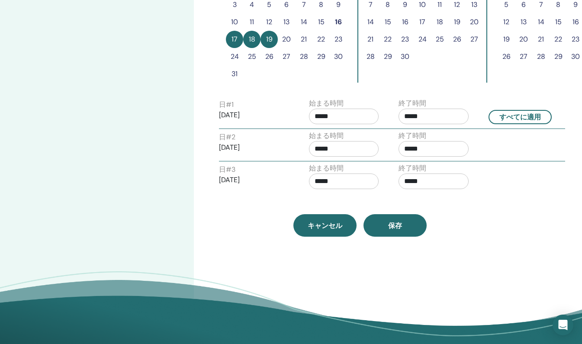
click at [406, 231] on button "保存" at bounding box center [394, 225] width 63 height 22
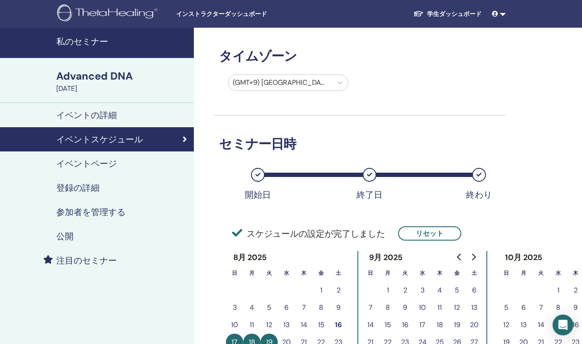
click at [93, 167] on h4 "イベントページ" at bounding box center [86, 163] width 61 height 10
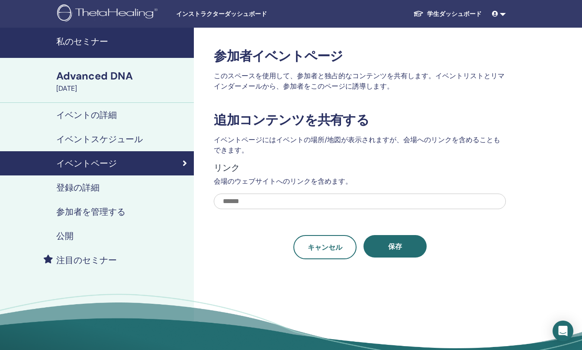
click at [66, 113] on h4 "イベントの詳細" at bounding box center [86, 115] width 61 height 10
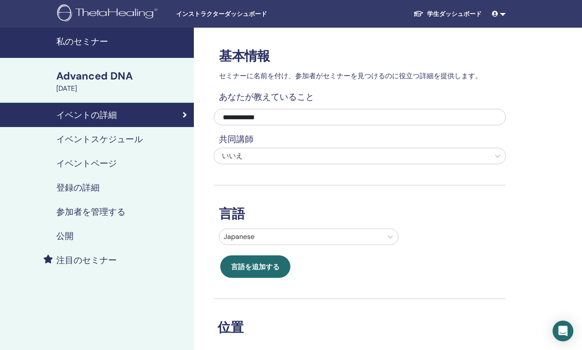
click at [82, 139] on h4 "イベントスケジュール" at bounding box center [99, 139] width 86 height 10
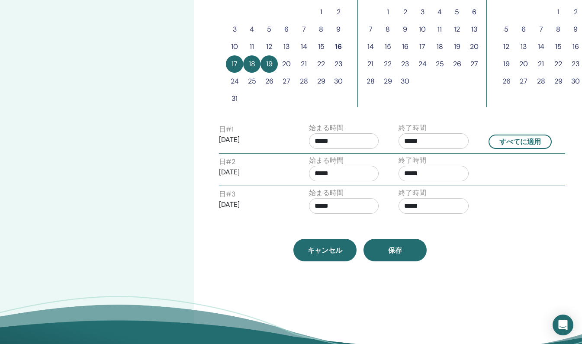
scroll to position [303, 0]
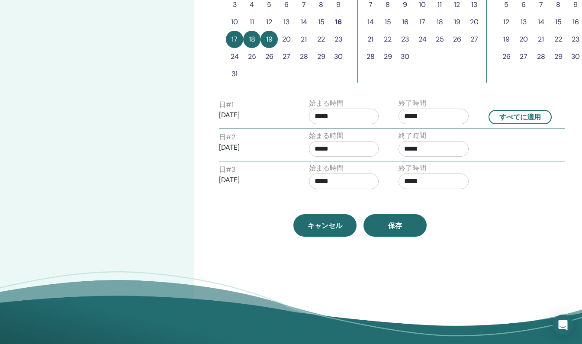
click at [379, 221] on button "保存" at bounding box center [394, 225] width 63 height 22
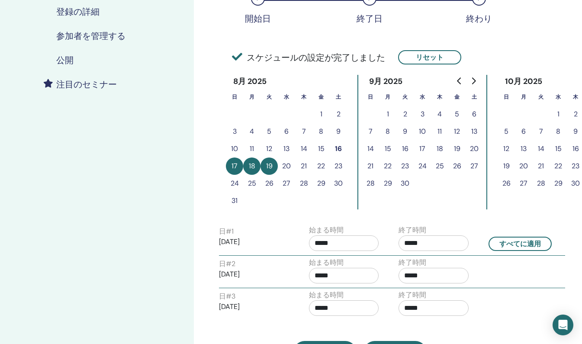
scroll to position [216, 0]
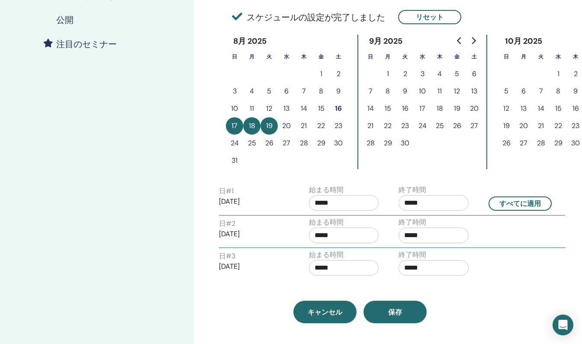
click at [397, 304] on button "保存" at bounding box center [394, 312] width 63 height 22
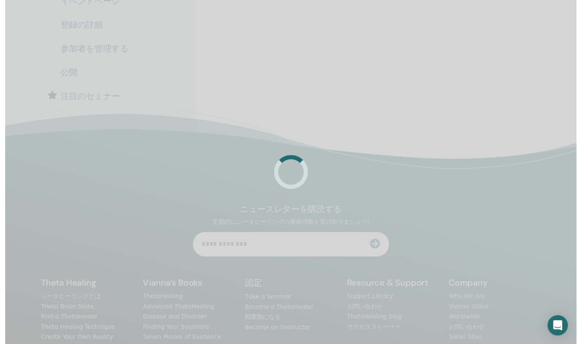
scroll to position [208, 0]
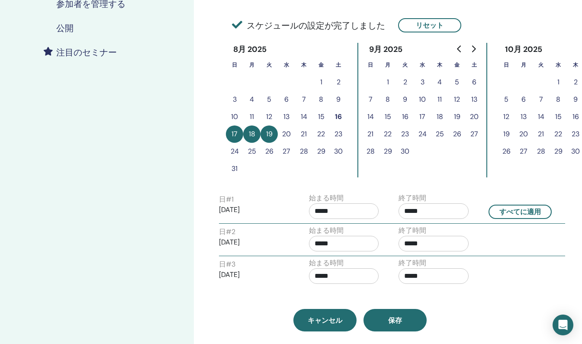
click at [92, 50] on h4 "注目のセミナー" at bounding box center [86, 52] width 61 height 10
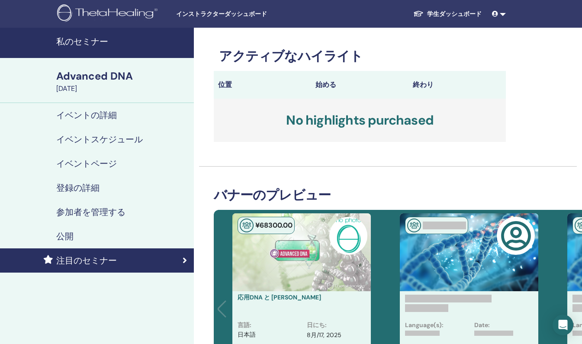
click at [145, 237] on div "公開" at bounding box center [97, 236] width 180 height 10
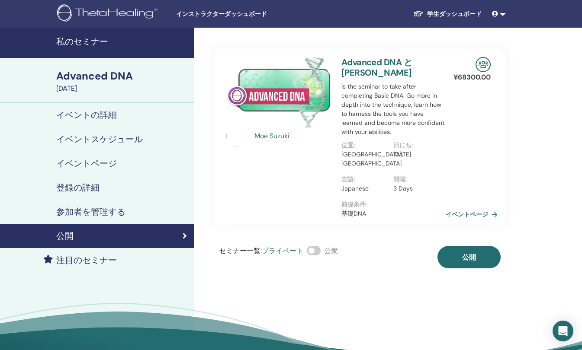
click at [465, 246] on button "公開" at bounding box center [468, 257] width 63 height 22
click at [466, 208] on link "イベントページ" at bounding box center [472, 214] width 55 height 13
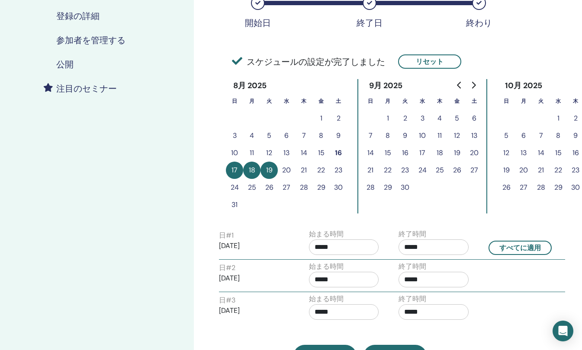
scroll to position [208, 0]
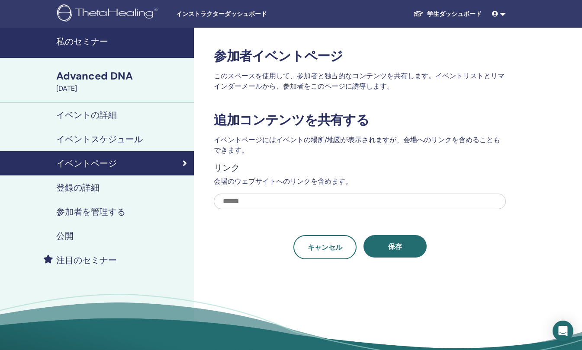
click at [461, 11] on link "学生ダッシュボード" at bounding box center [447, 14] width 82 height 16
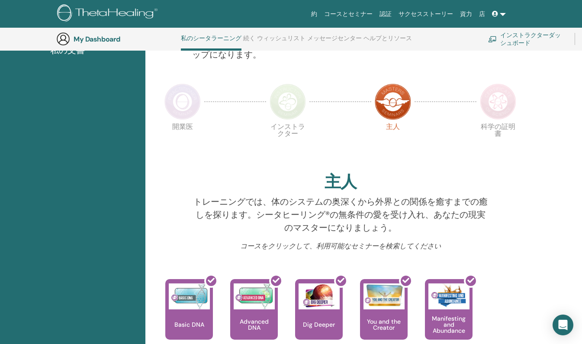
scroll to position [153, 0]
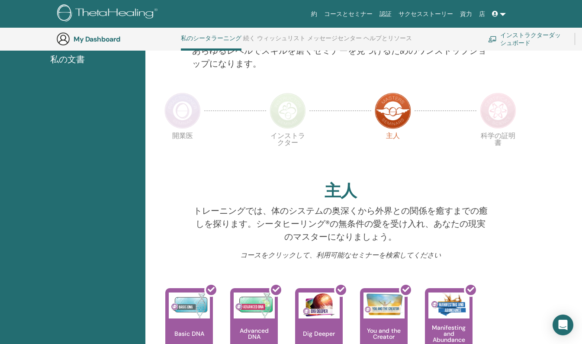
click at [504, 107] on img at bounding box center [498, 111] width 36 height 36
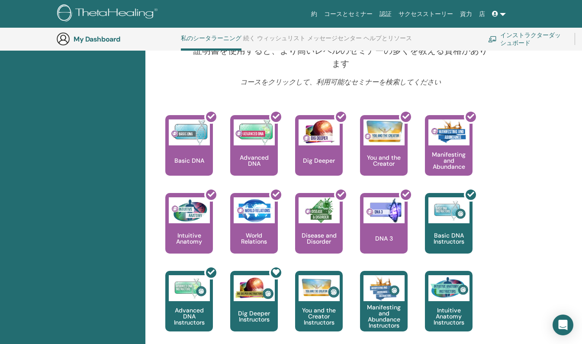
scroll to position [66, 0]
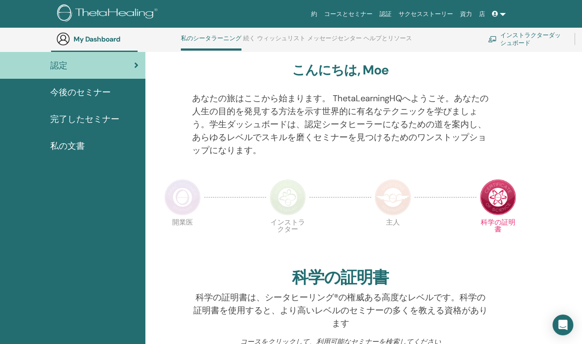
click at [400, 197] on img at bounding box center [393, 197] width 36 height 36
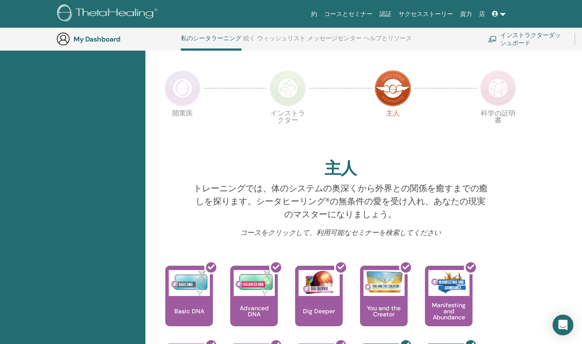
scroll to position [153, 0]
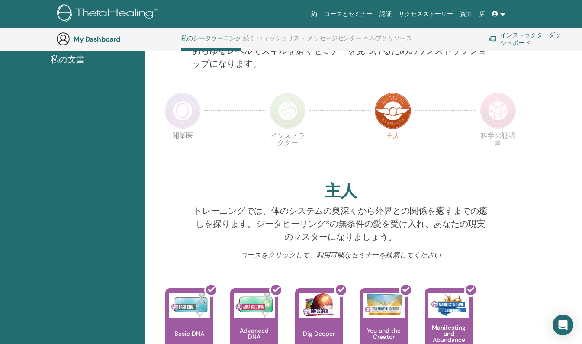
click at [505, 114] on img at bounding box center [498, 111] width 36 height 36
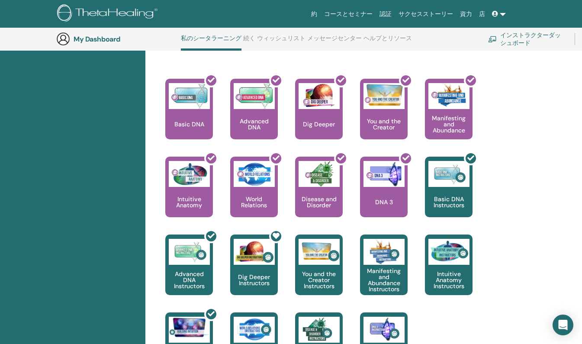
scroll to position [412, 0]
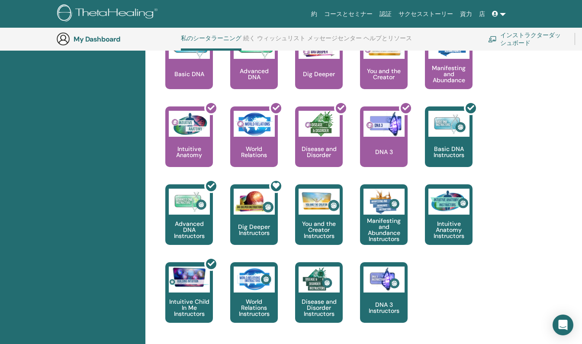
click at [260, 213] on div at bounding box center [259, 218] width 48 height 78
